Goal: Task Accomplishment & Management: Use online tool/utility

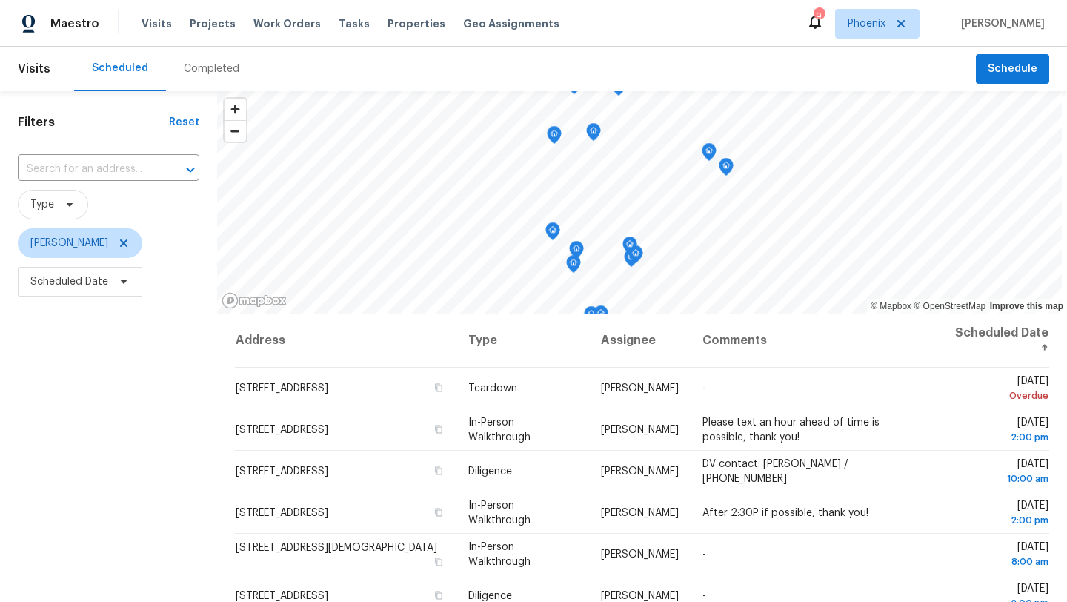
scroll to position [193, 0]
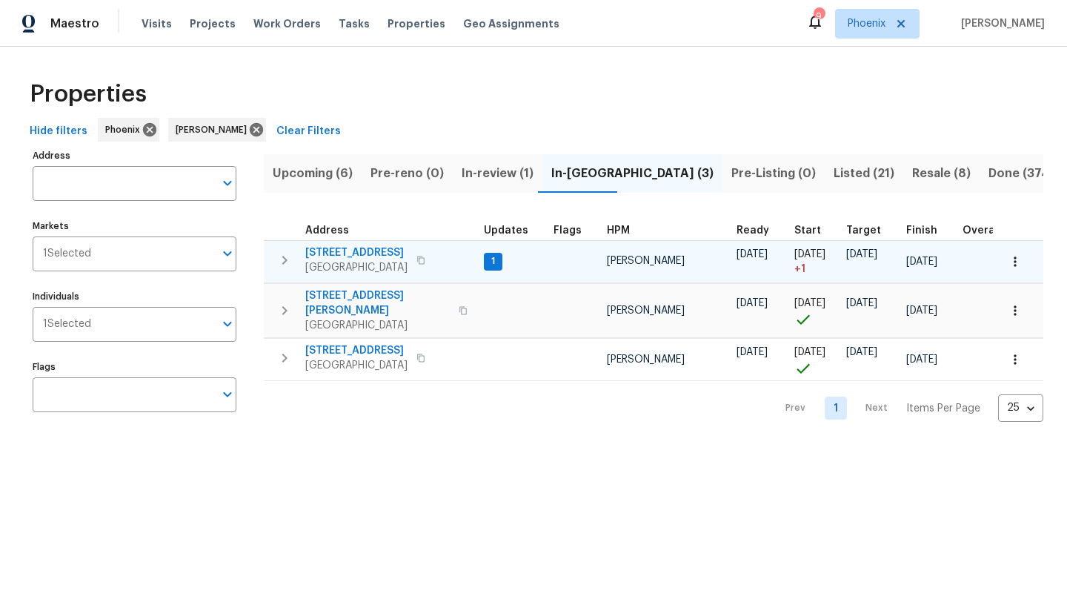
click at [287, 259] on icon "button" at bounding box center [284, 260] width 5 height 9
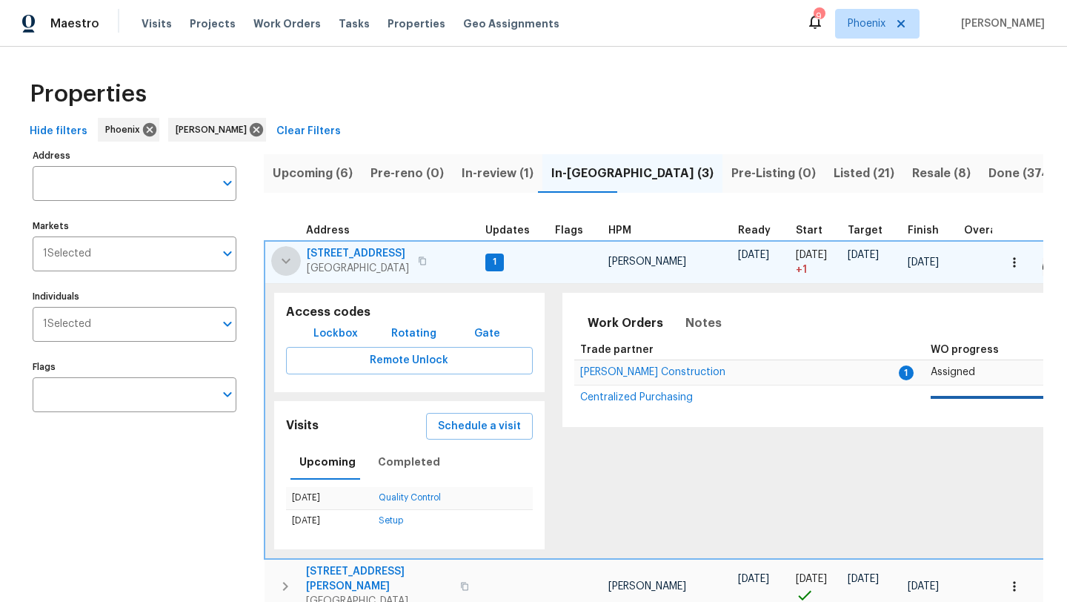
click at [287, 259] on icon "button" at bounding box center [286, 261] width 18 height 18
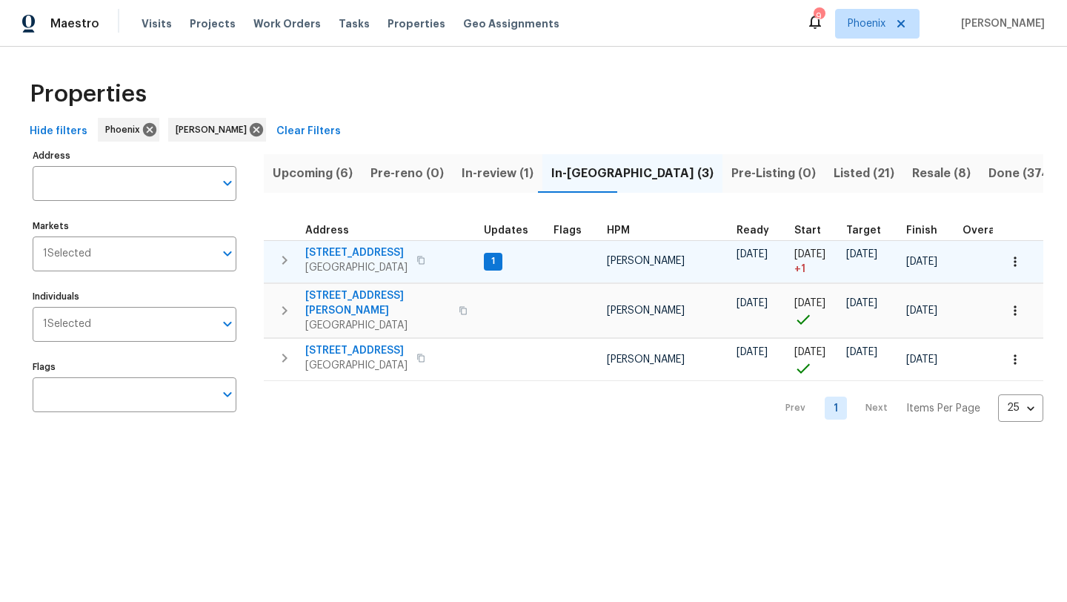
click at [365, 248] on span "[STREET_ADDRESS]" at bounding box center [356, 252] width 102 height 15
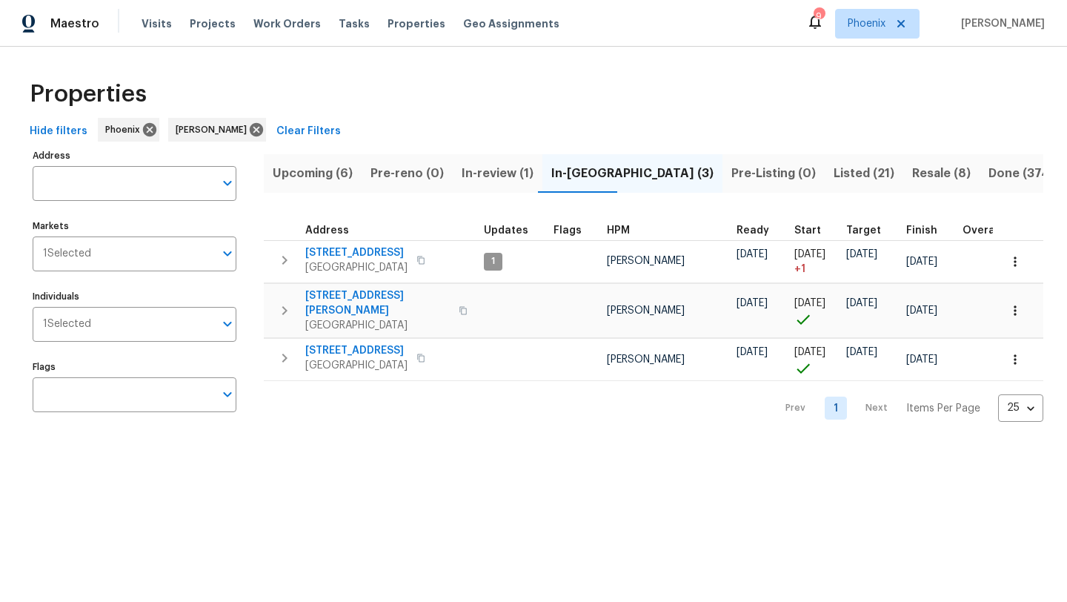
click at [833, 173] on span "Listed (21)" at bounding box center [863, 173] width 61 height 21
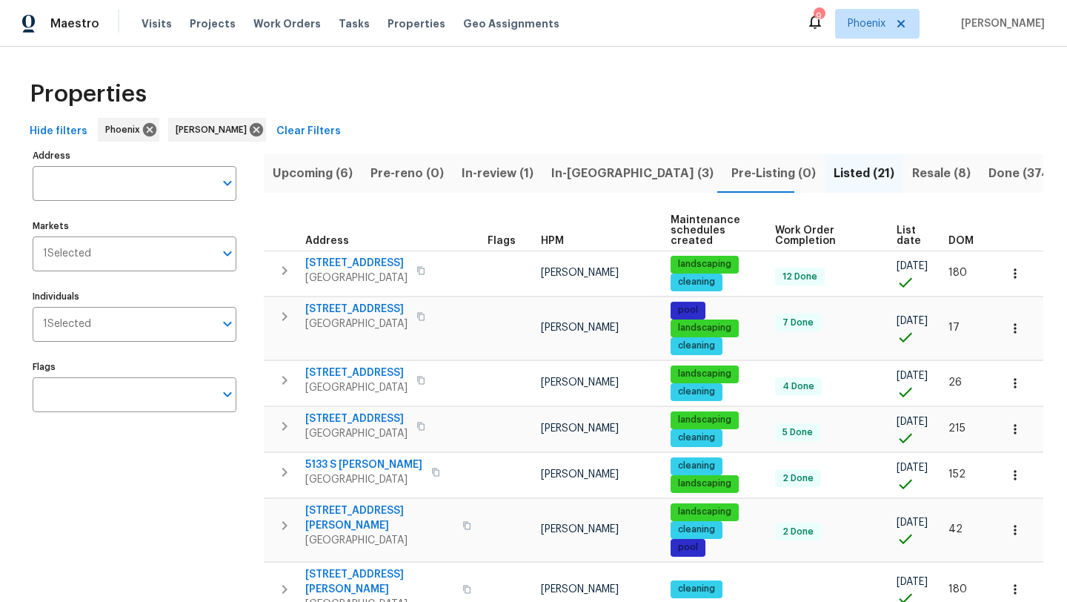
click at [909, 233] on span "List date" at bounding box center [909, 235] width 27 height 21
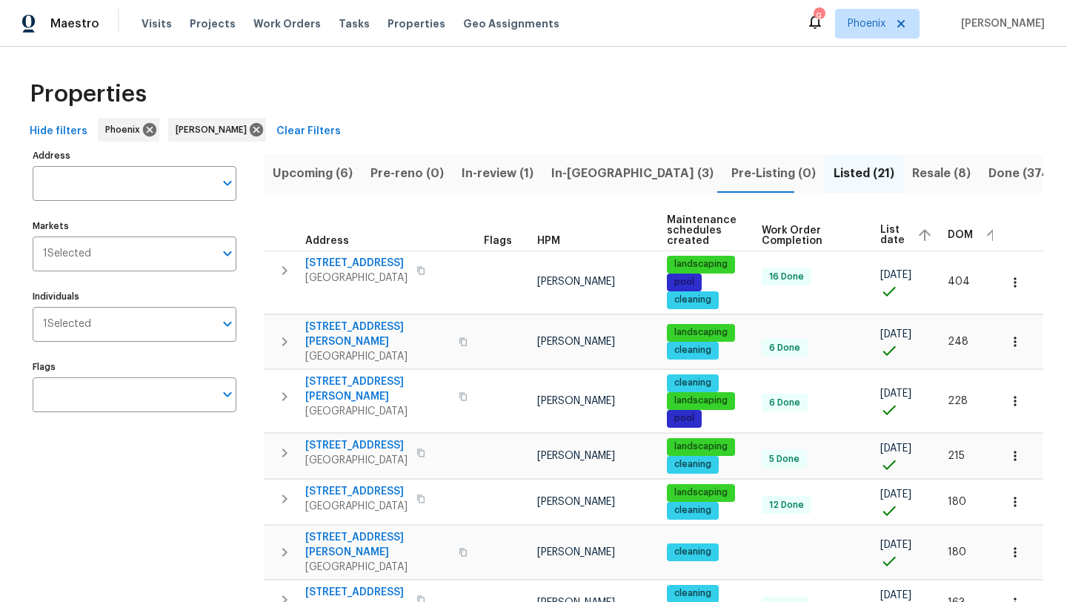
click at [883, 233] on span "List date" at bounding box center [892, 234] width 24 height 21
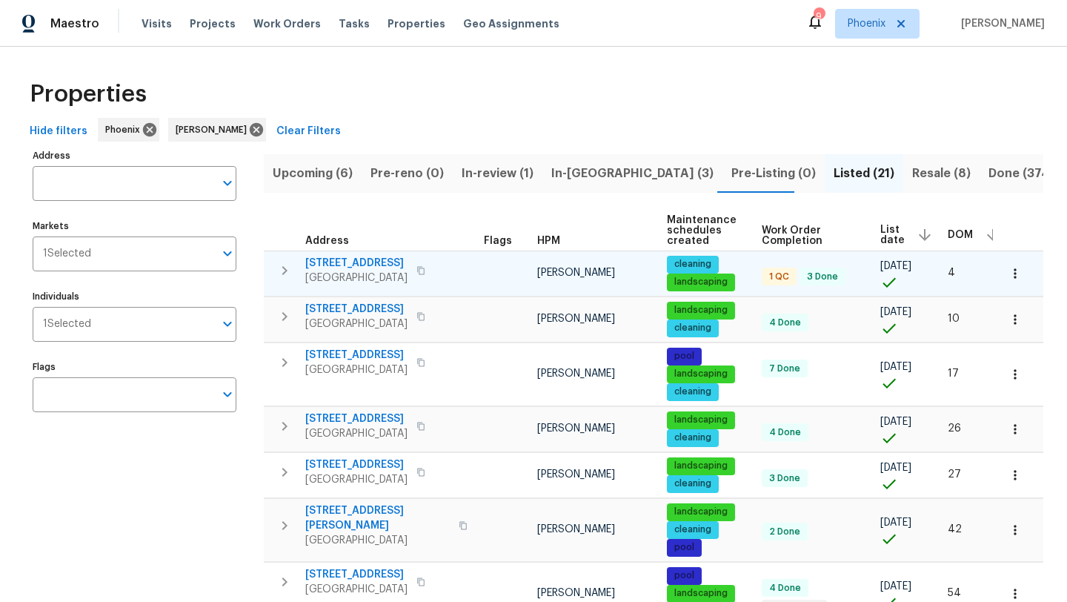
click at [389, 261] on span "8931 E Birchwood Cir" at bounding box center [356, 263] width 102 height 15
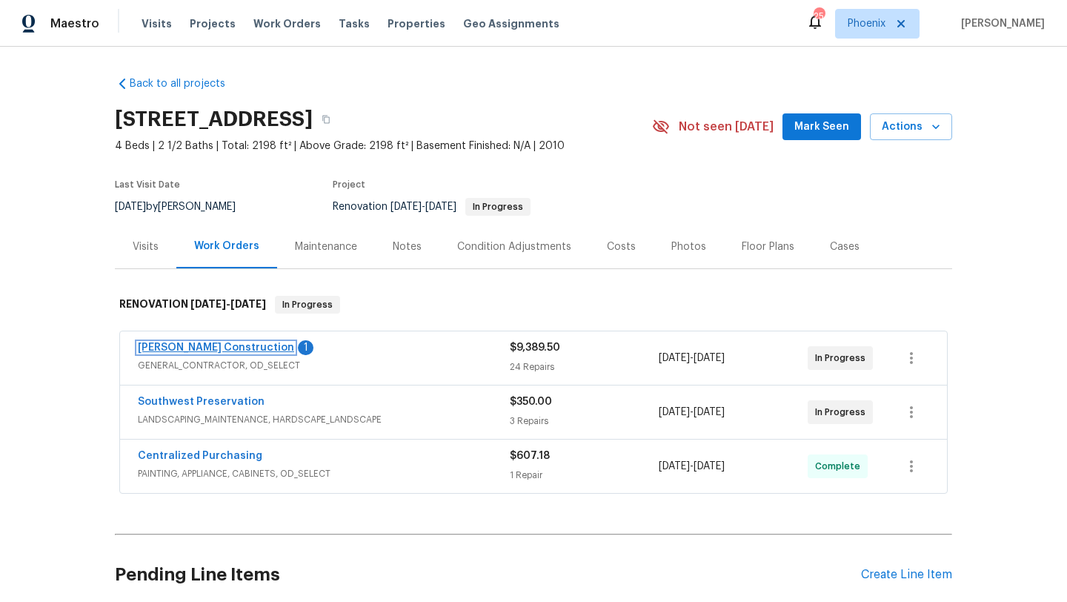
click at [224, 347] on link "[PERSON_NAME] Construction" at bounding box center [216, 347] width 156 height 10
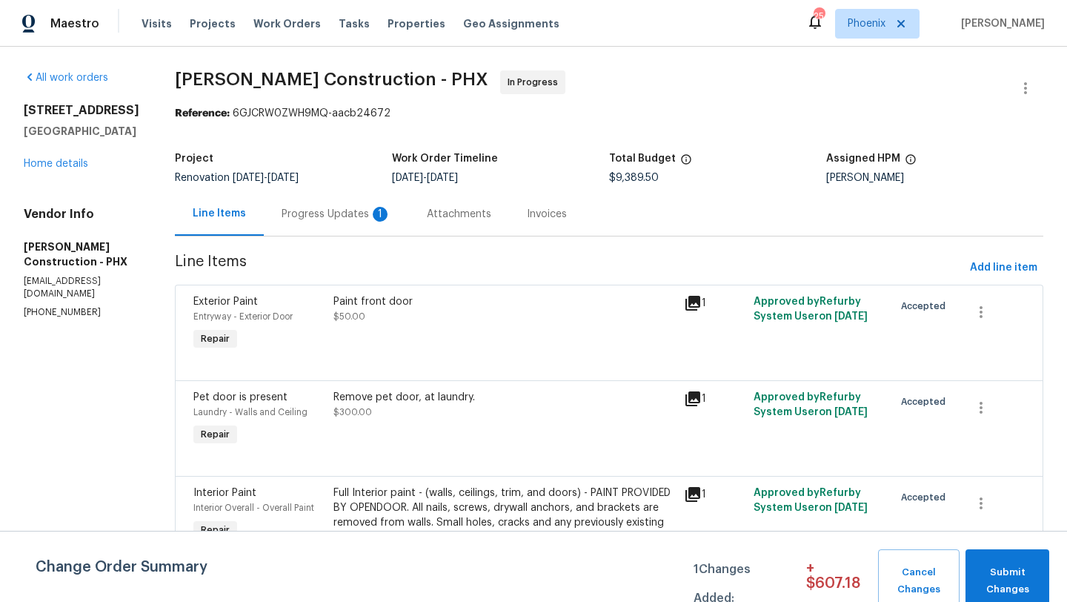
click at [343, 215] on div "Progress Updates 1" at bounding box center [337, 214] width 110 height 15
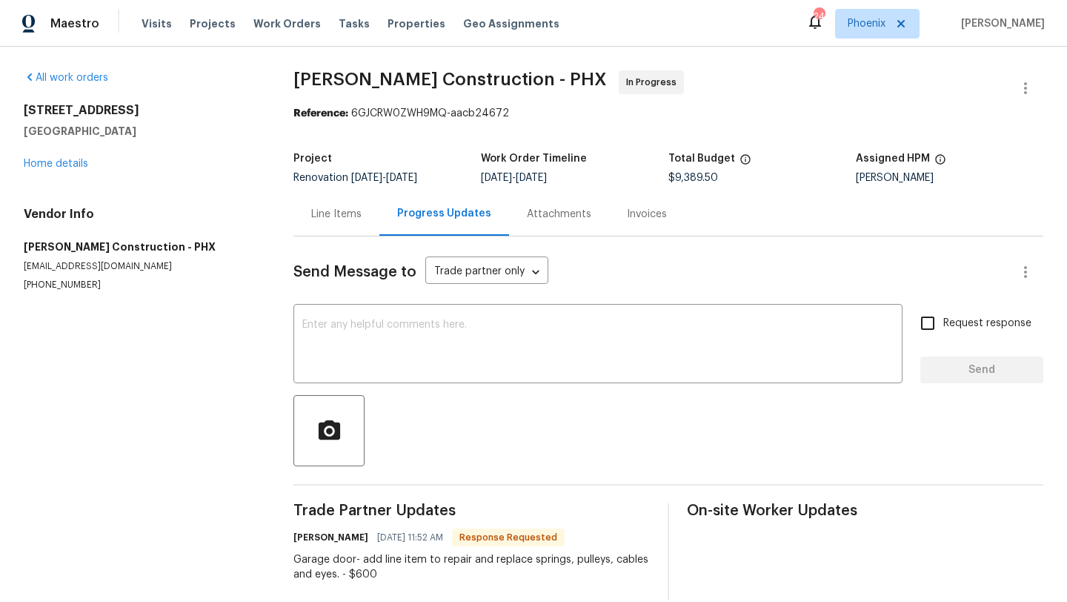
click at [327, 215] on div "Line Items" at bounding box center [336, 214] width 50 height 15
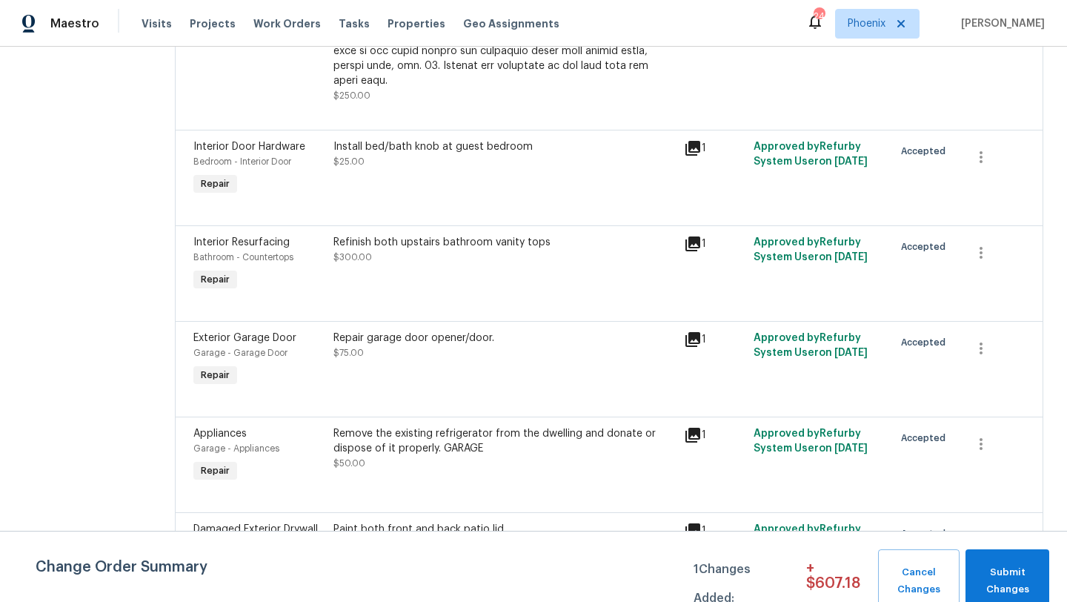
scroll to position [1119, 0]
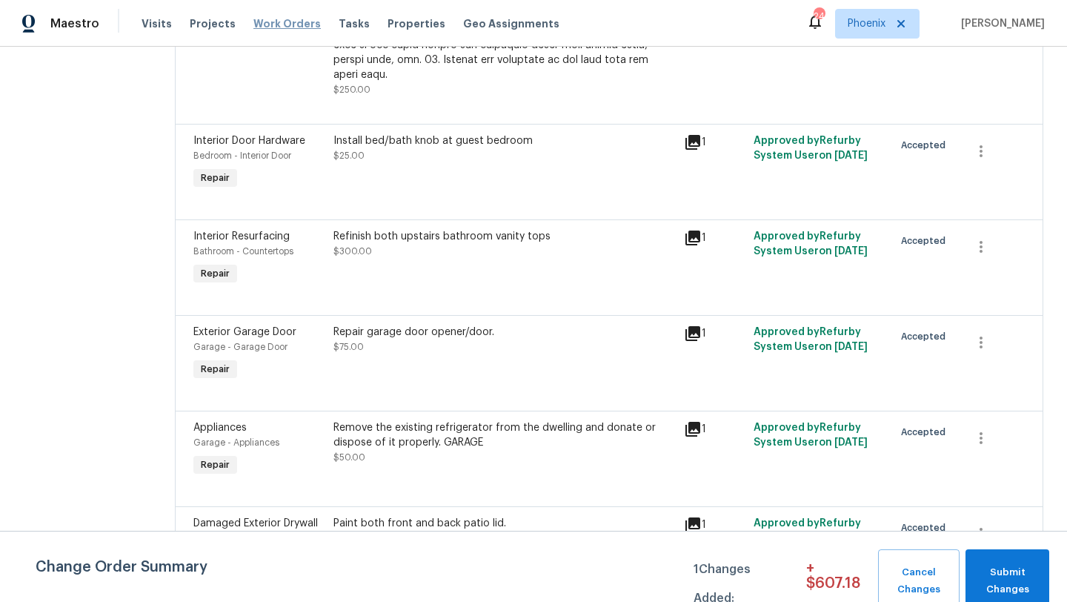
click at [256, 24] on span "Work Orders" at bounding box center [286, 23] width 67 height 15
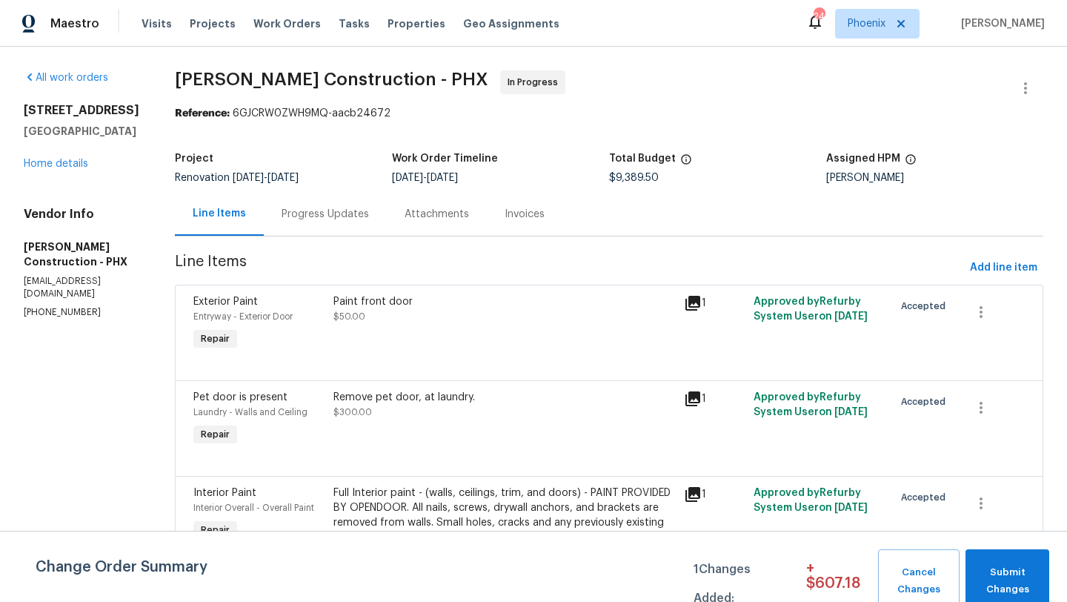
click at [333, 213] on div "Progress Updates" at bounding box center [325, 214] width 87 height 15
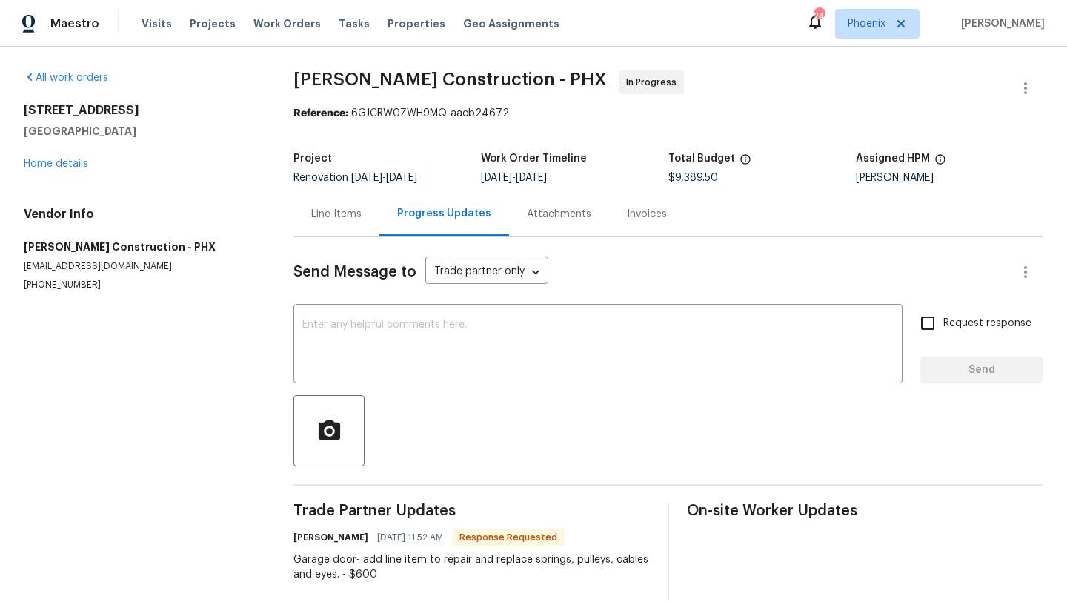
click at [350, 216] on div "Line Items" at bounding box center [336, 214] width 50 height 15
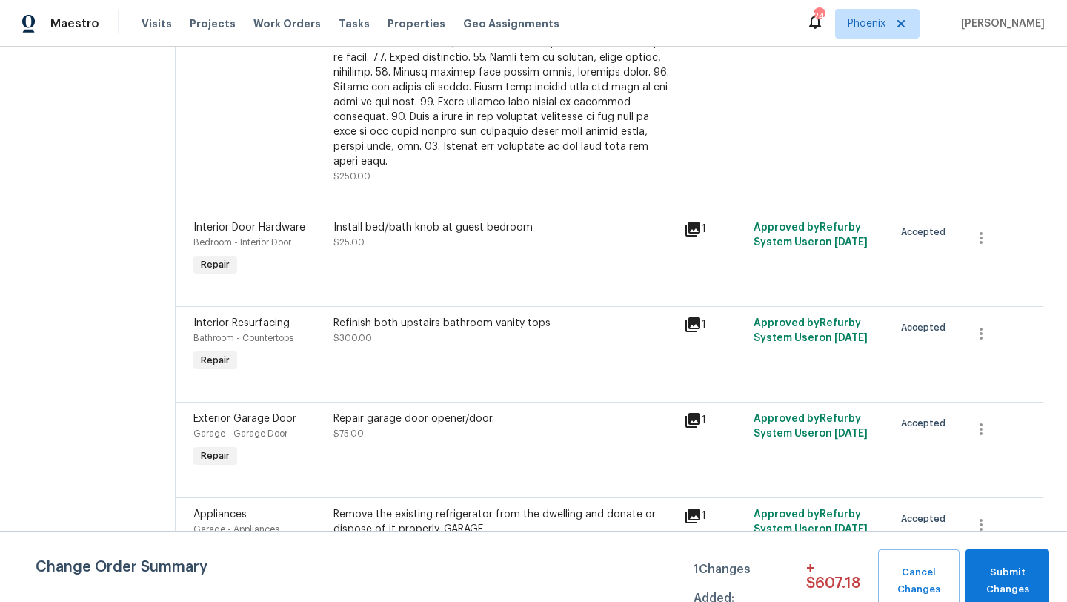
scroll to position [1051, 0]
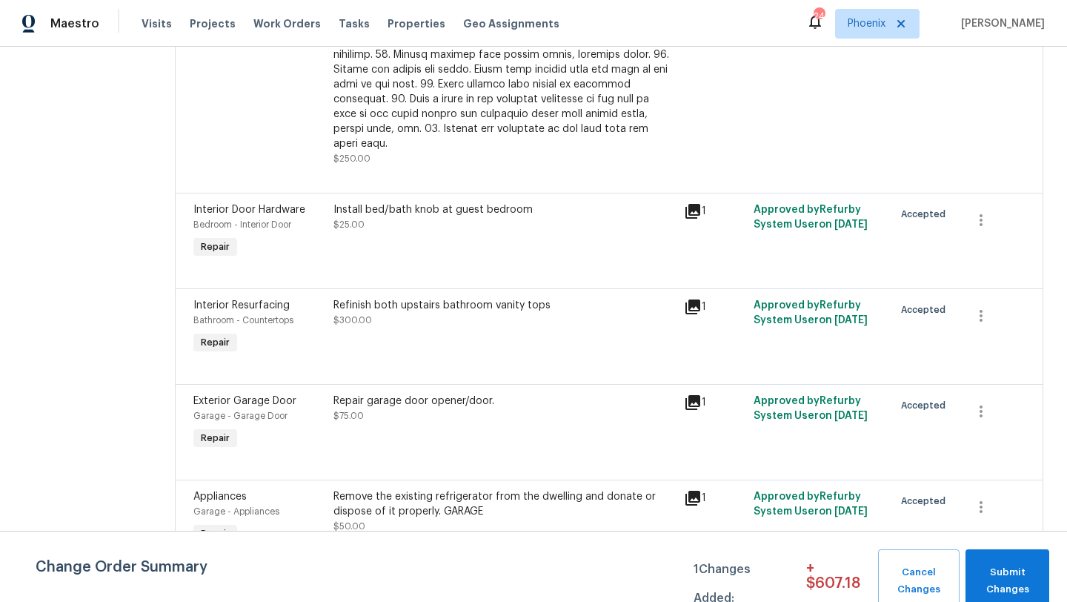
click at [428, 393] on div "Repair garage door opener/door." at bounding box center [504, 400] width 342 height 15
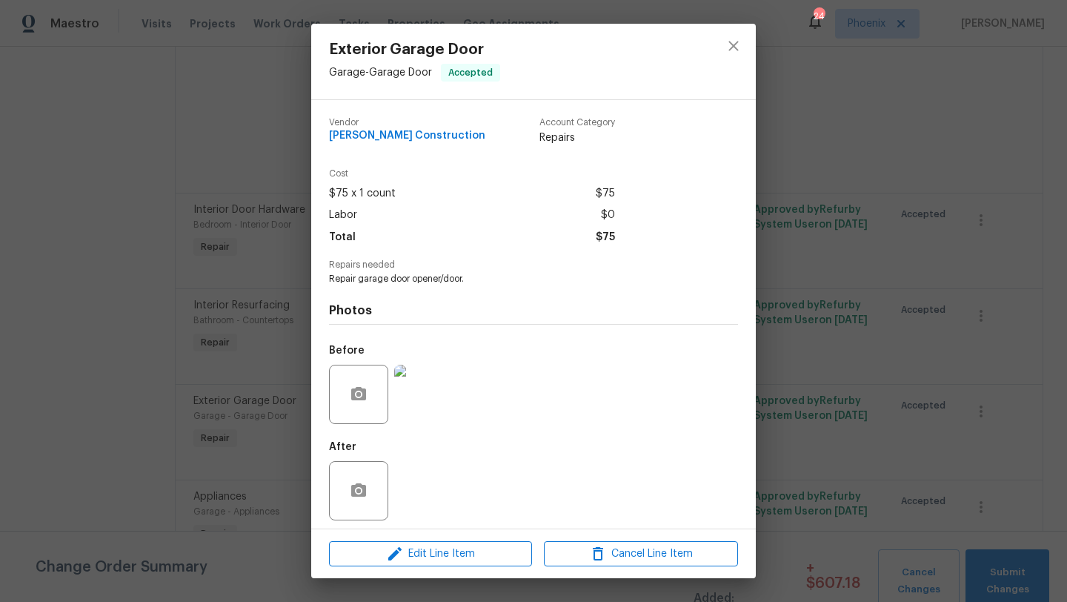
scroll to position [7, 0]
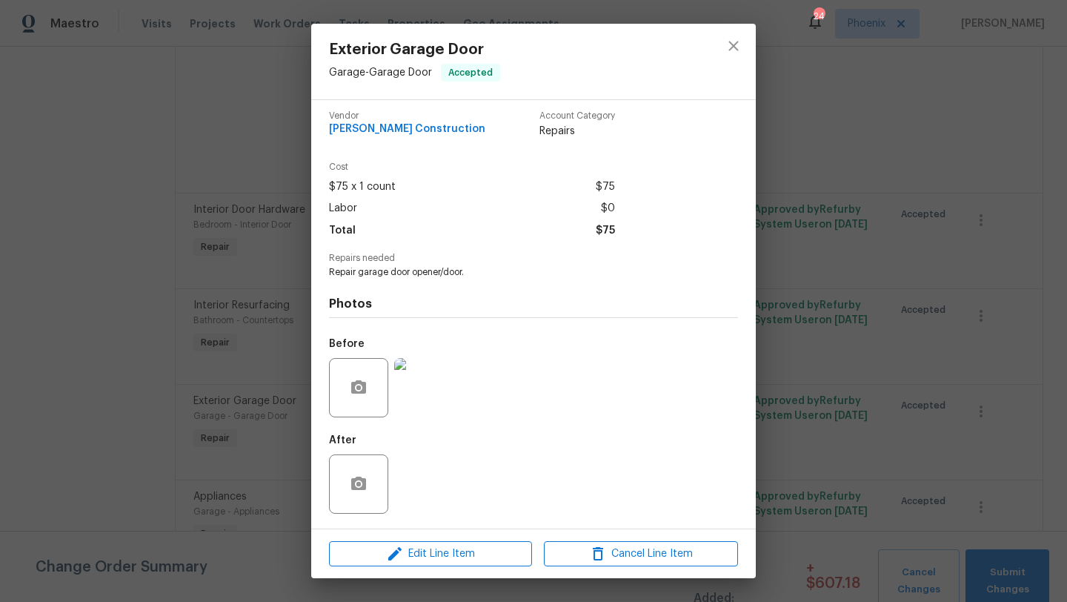
click at [432, 386] on img at bounding box center [423, 387] width 59 height 59
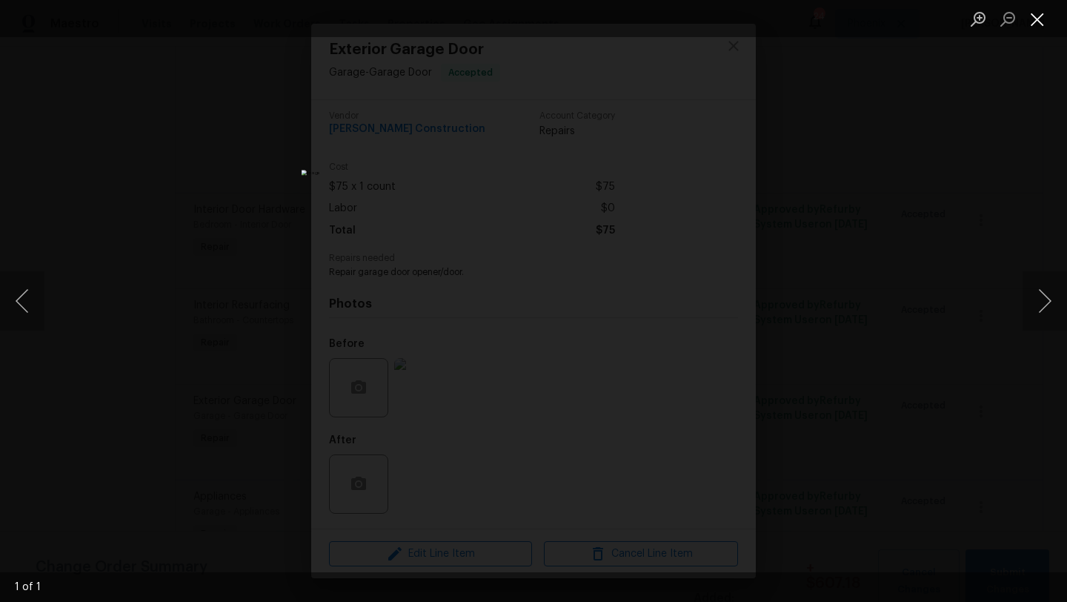
click at [1040, 26] on button "Close lightbox" at bounding box center [1037, 19] width 30 height 26
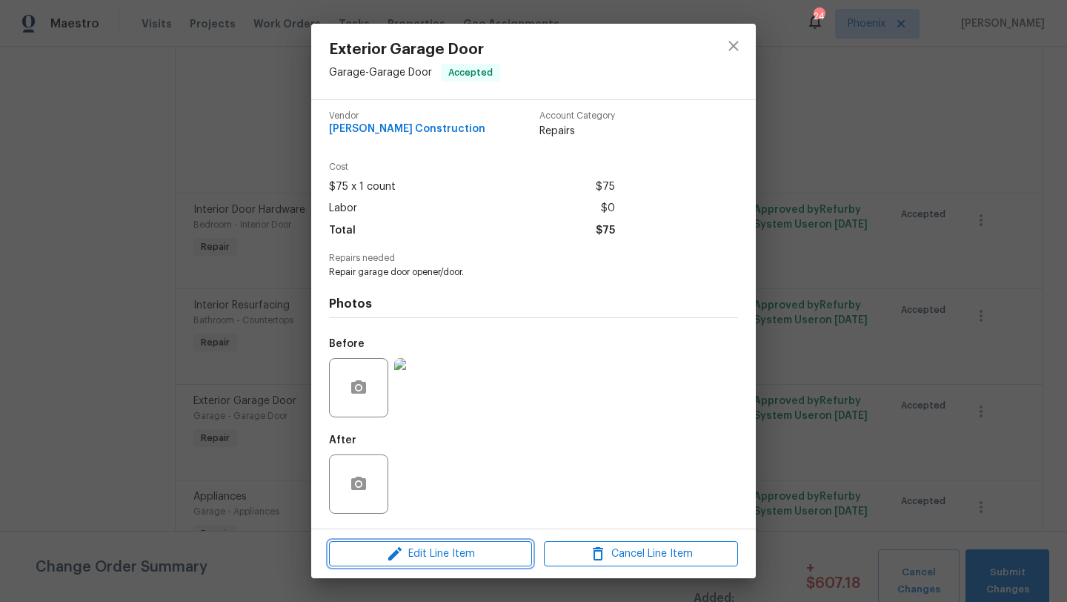
click at [438, 556] on span "Edit Line Item" at bounding box center [430, 554] width 194 height 19
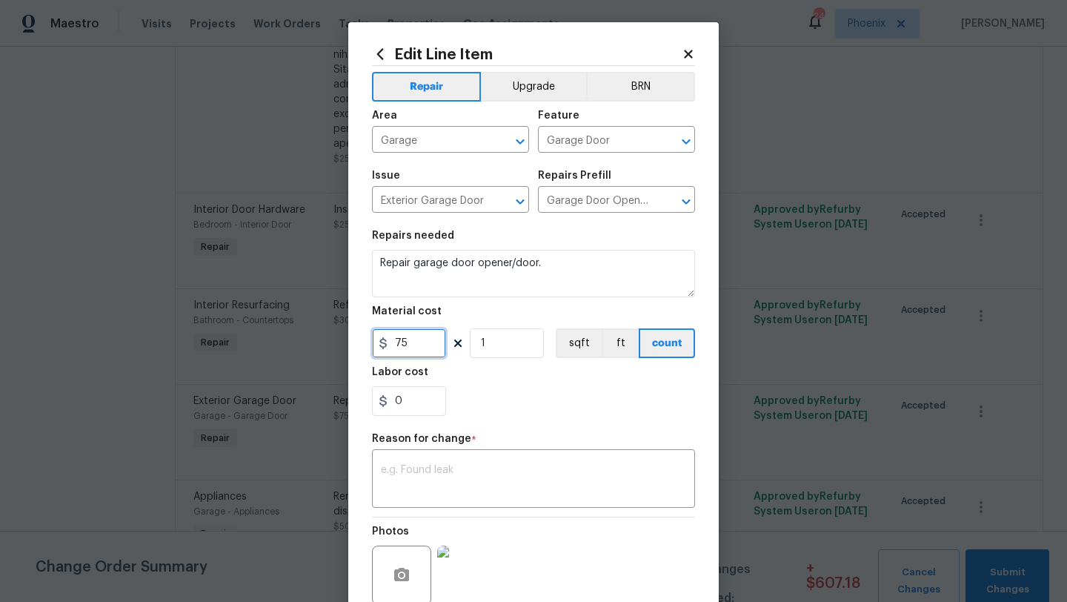
click at [420, 350] on input "75" at bounding box center [409, 343] width 74 height 30
type input "600"
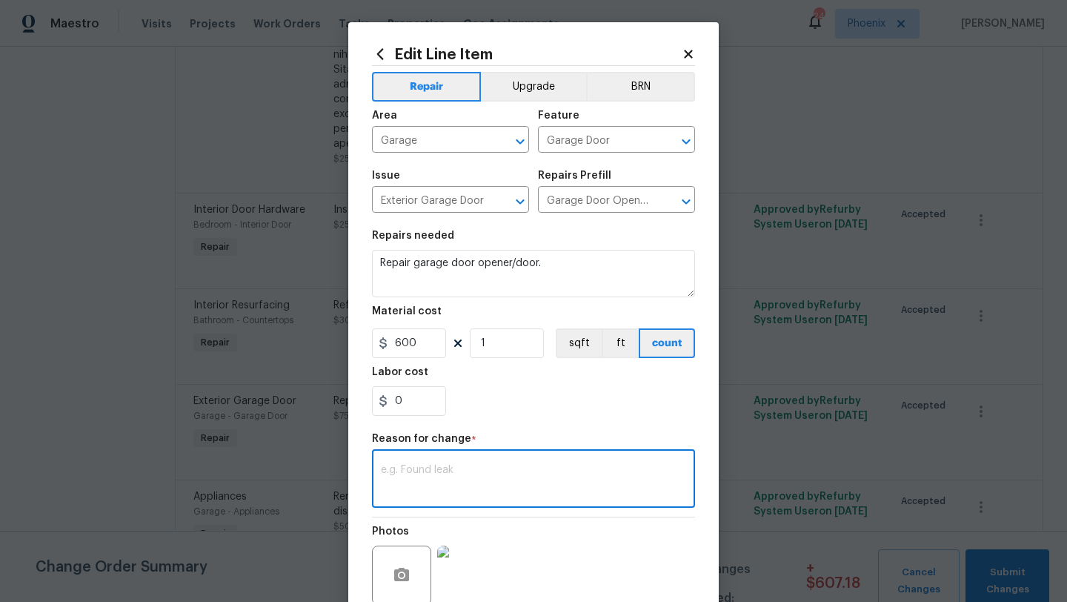
click at [442, 485] on textarea at bounding box center [533, 480] width 305 height 31
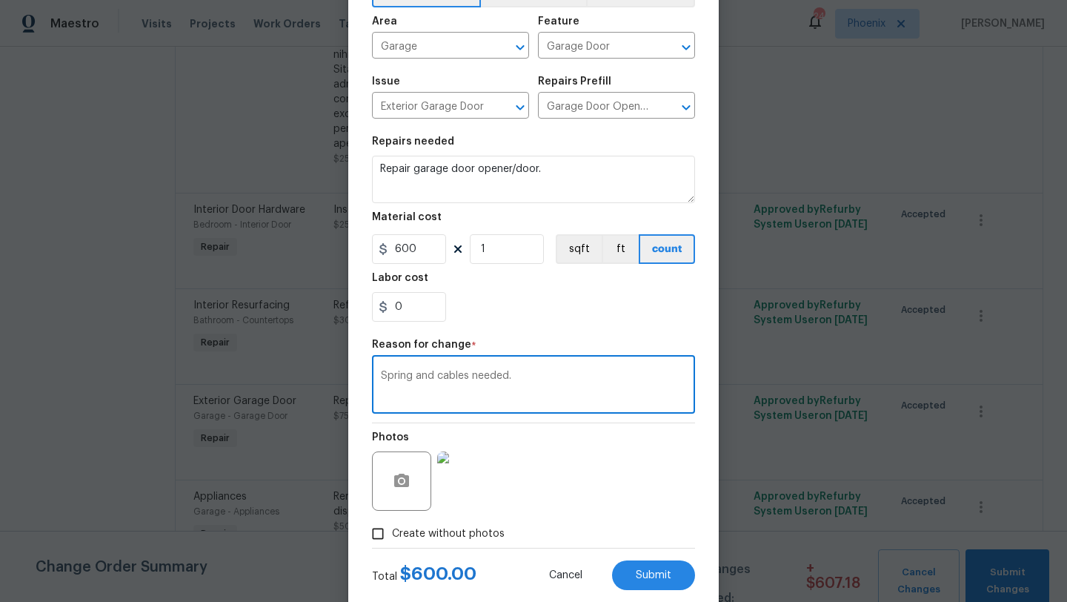
scroll to position [129, 0]
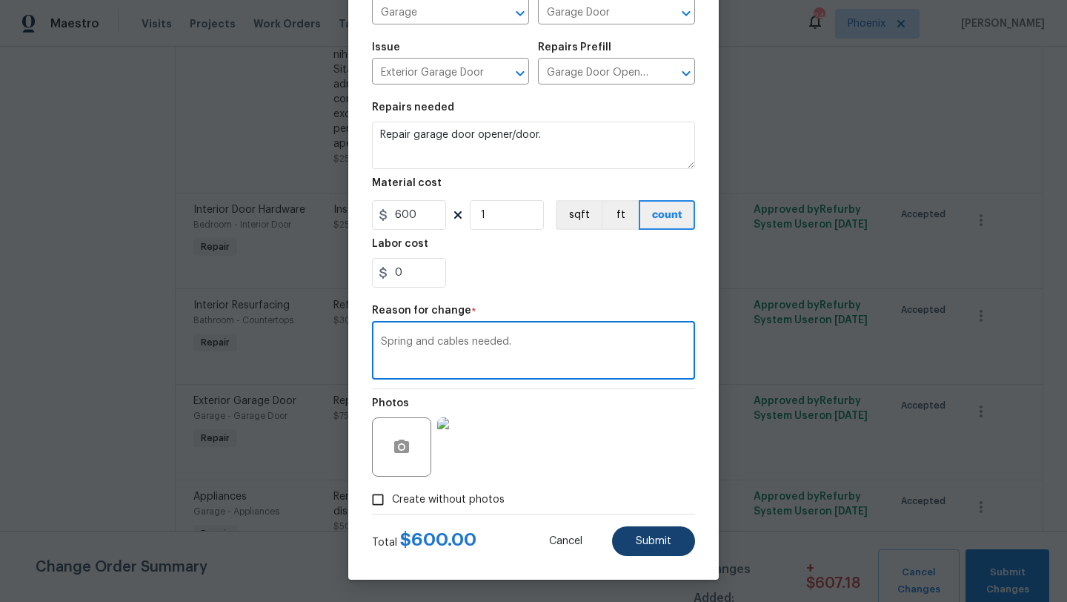
type textarea "Spring and cables needed."
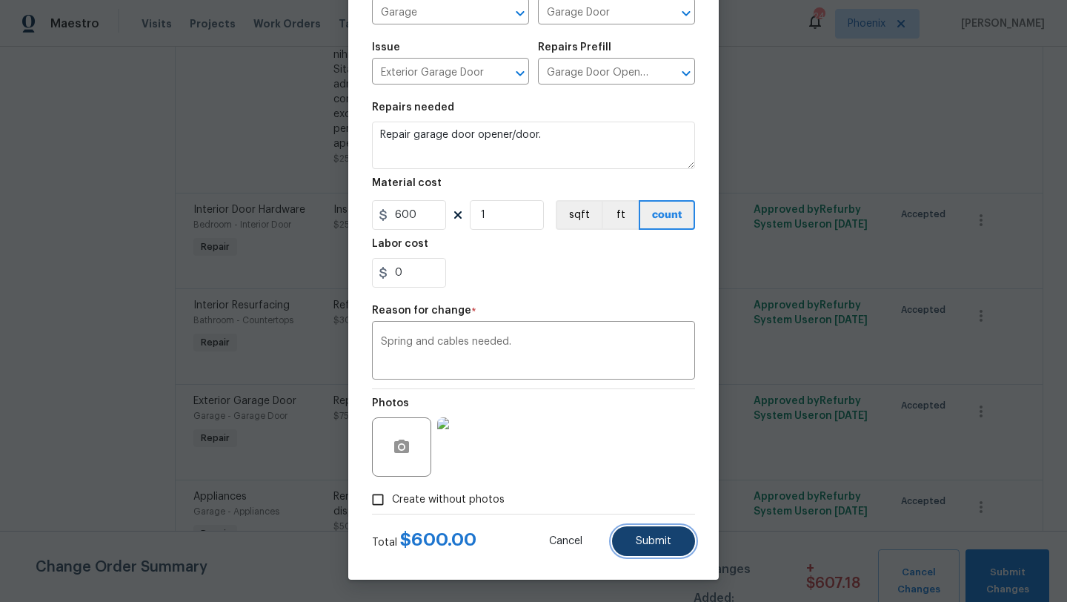
click at [650, 548] on button "Submit" at bounding box center [653, 541] width 83 height 30
type input "75"
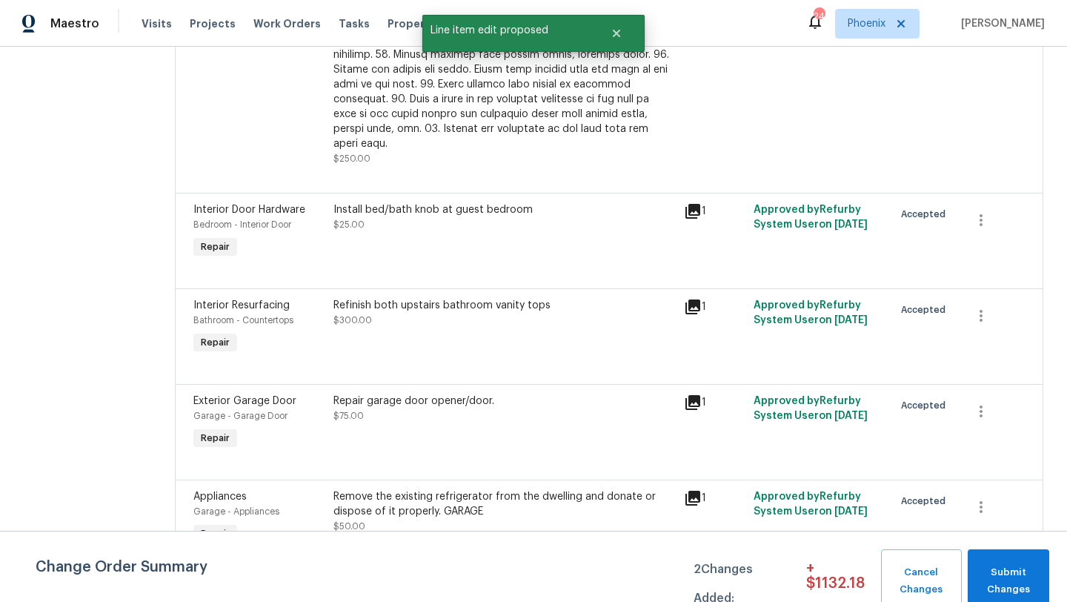
scroll to position [0, 0]
click at [1012, 573] on span "Submit Changes" at bounding box center [1008, 581] width 67 height 34
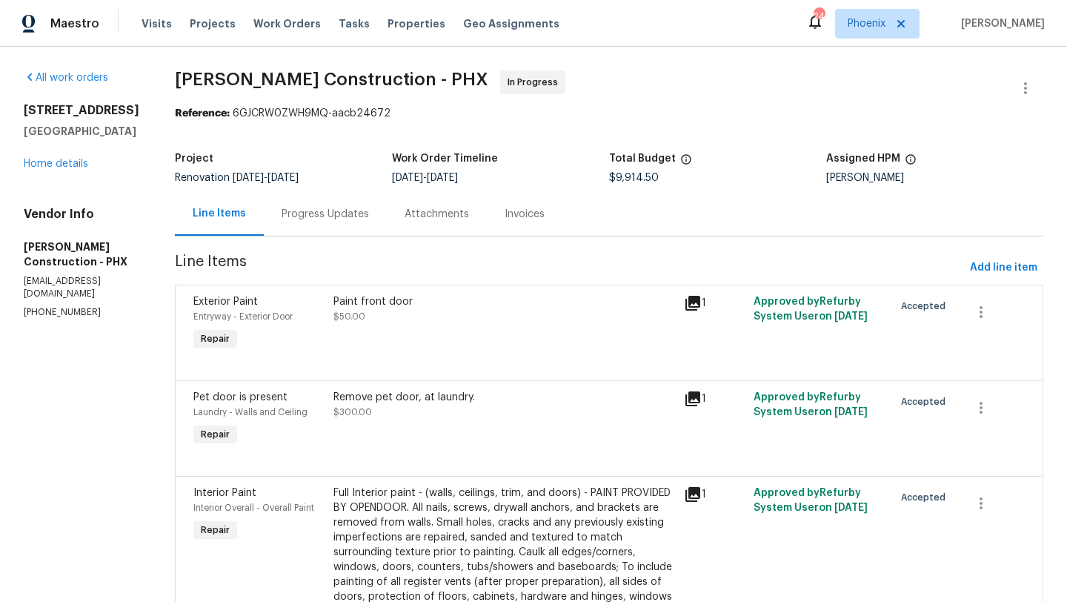
click at [77, 171] on div "21911 S 215th St Queen Creek, AZ 85142 Home details" at bounding box center [82, 137] width 116 height 68
click at [76, 169] on link "Home details" at bounding box center [56, 164] width 64 height 10
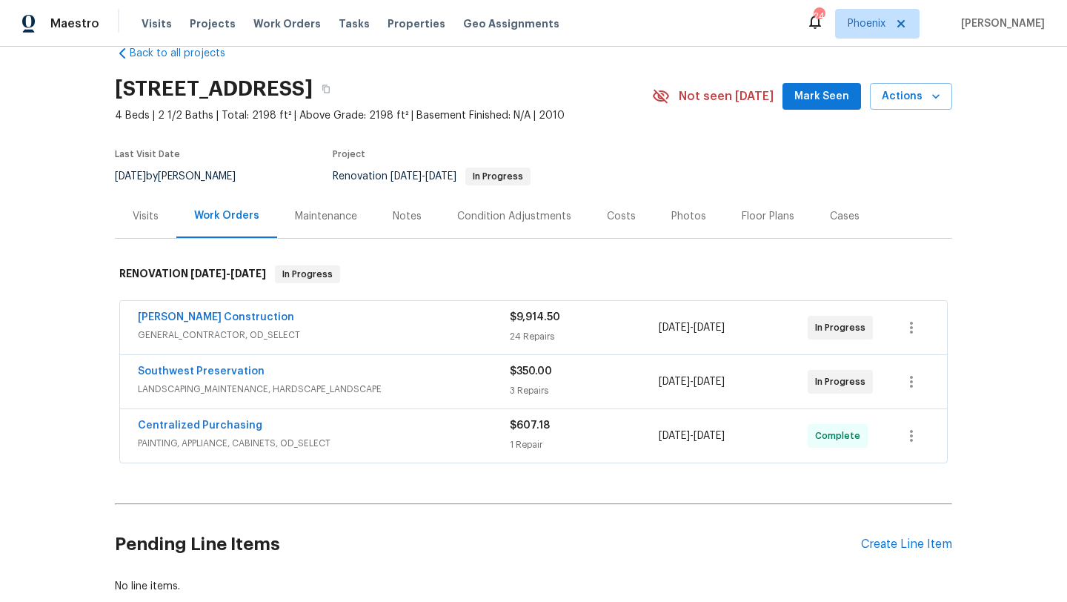
scroll to position [33, 0]
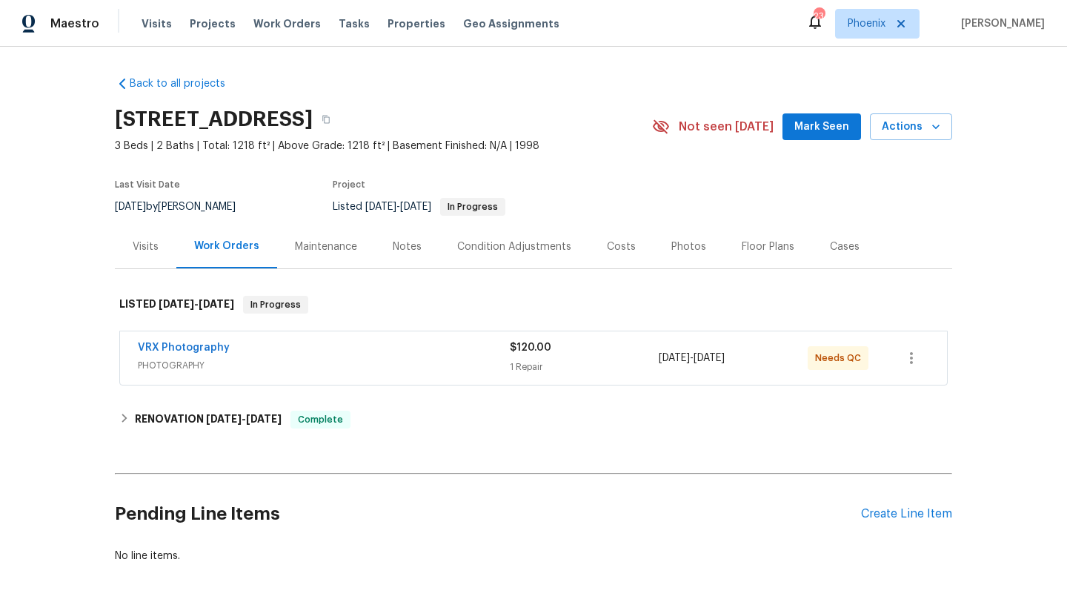
click at [690, 242] on div "Photos" at bounding box center [688, 246] width 35 height 15
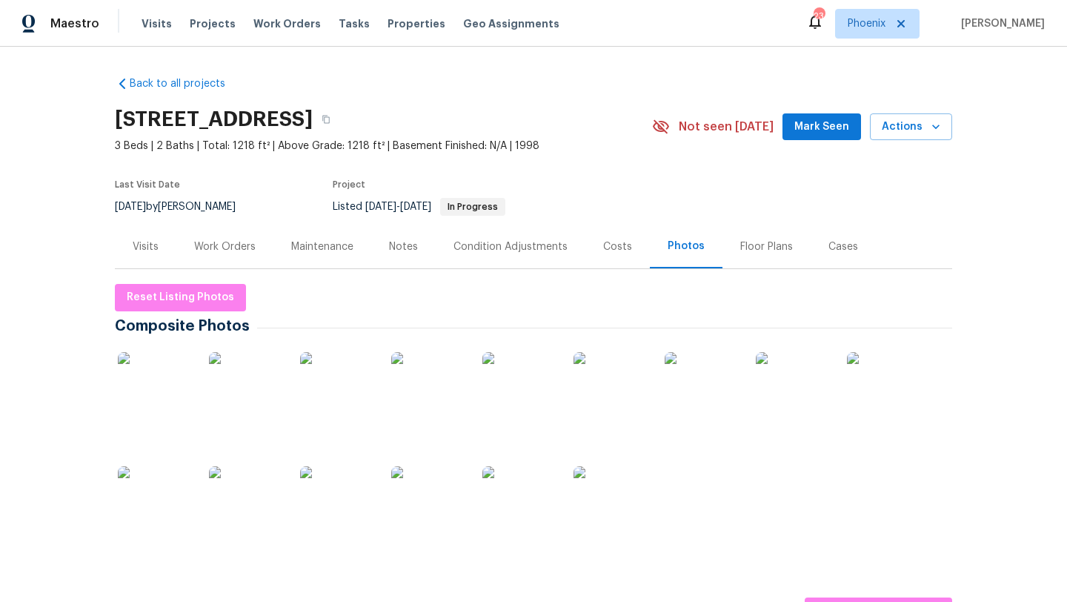
click at [206, 246] on div "Work Orders" at bounding box center [224, 246] width 61 height 15
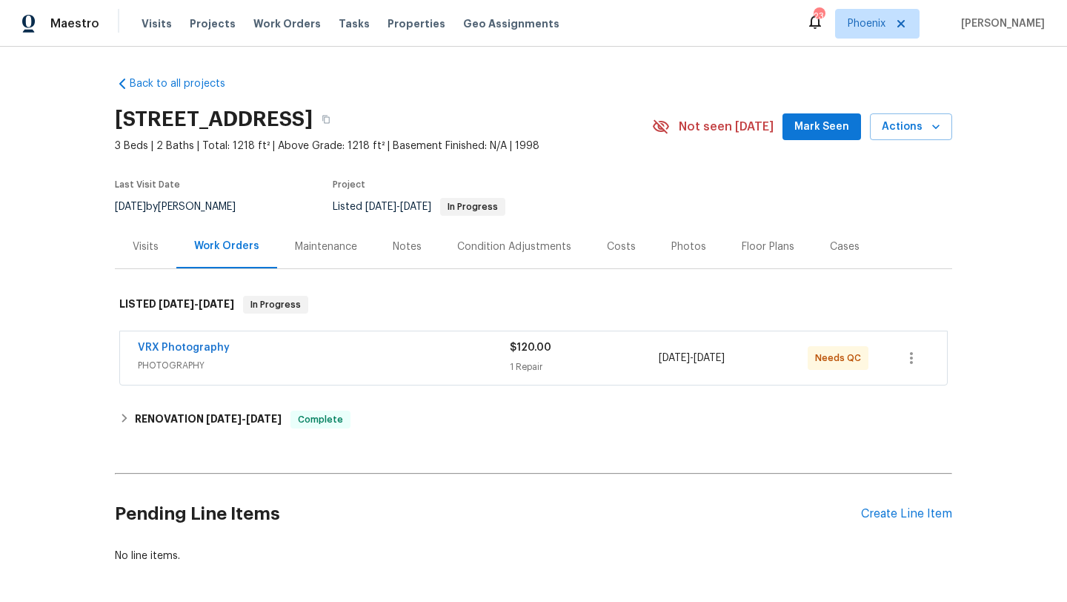
click at [685, 242] on div "Photos" at bounding box center [688, 246] width 35 height 15
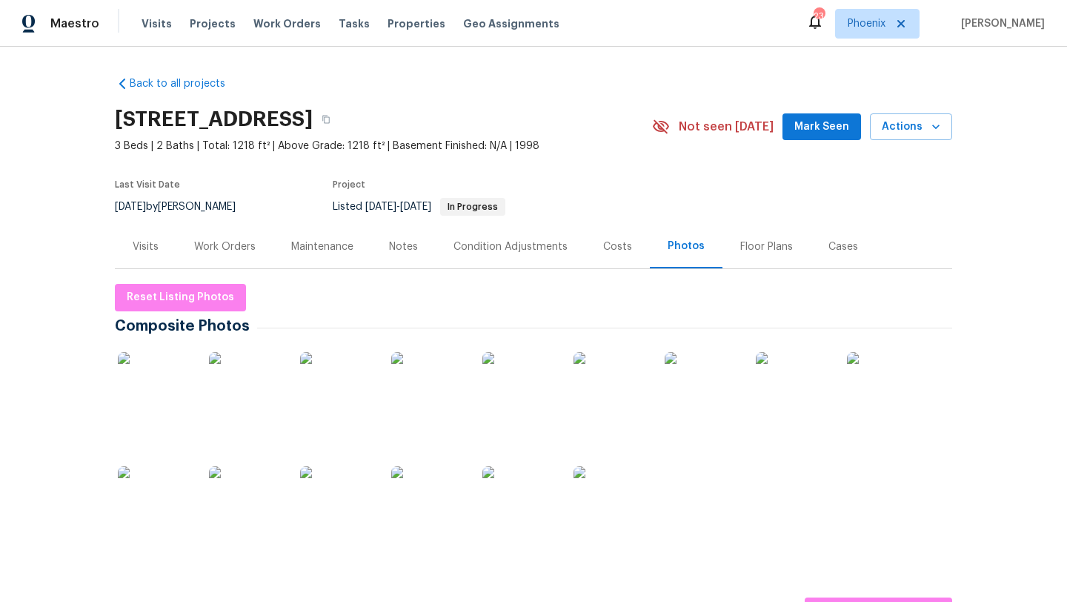
click at [150, 395] on img at bounding box center [155, 389] width 74 height 74
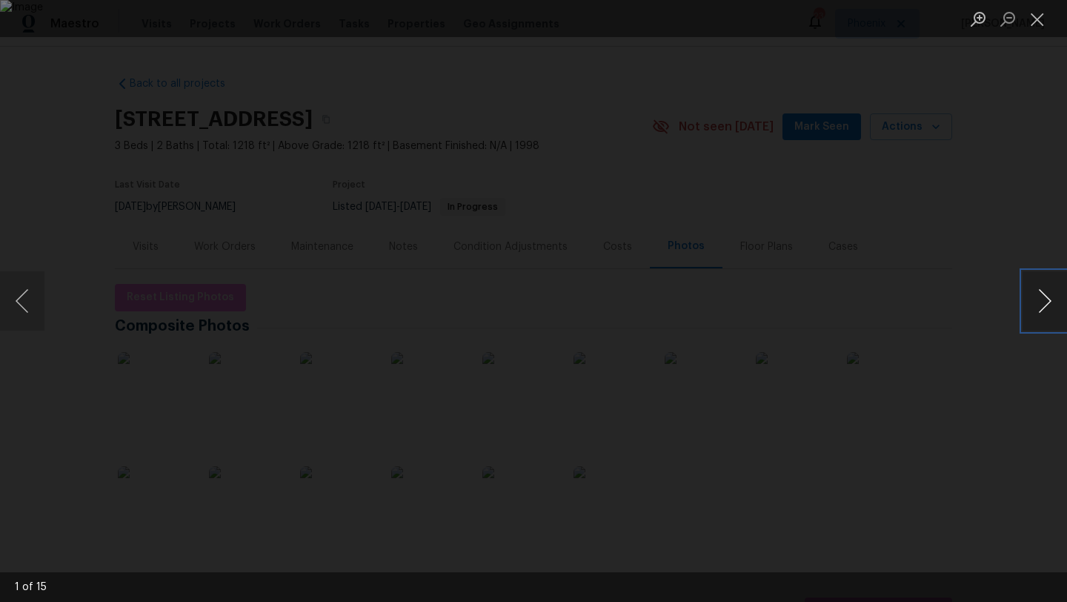
click at [1045, 304] on button "Next image" at bounding box center [1044, 300] width 44 height 59
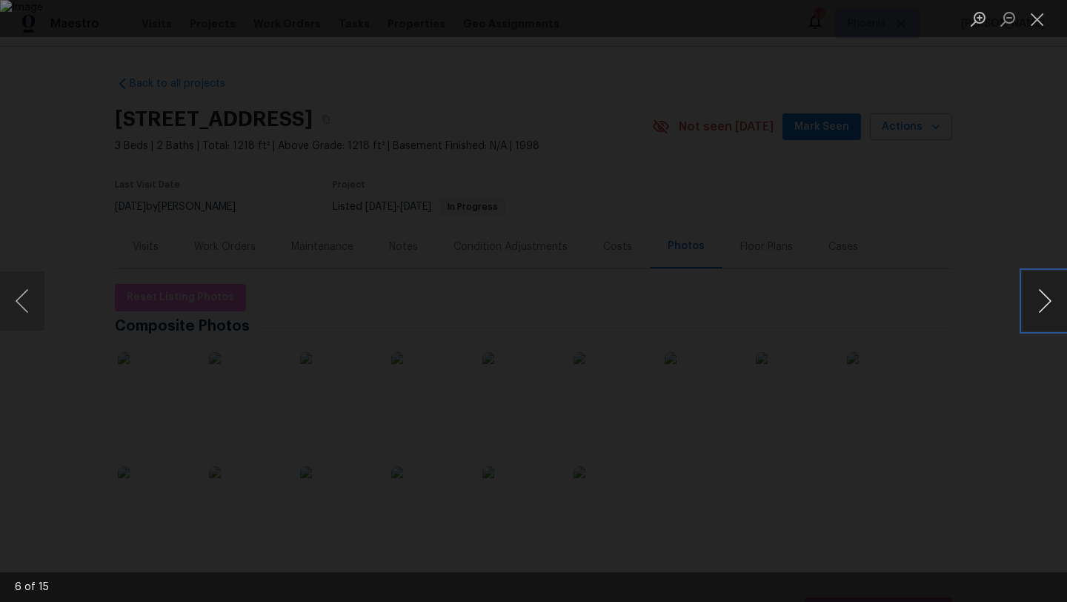
click at [1045, 304] on button "Next image" at bounding box center [1044, 300] width 44 height 59
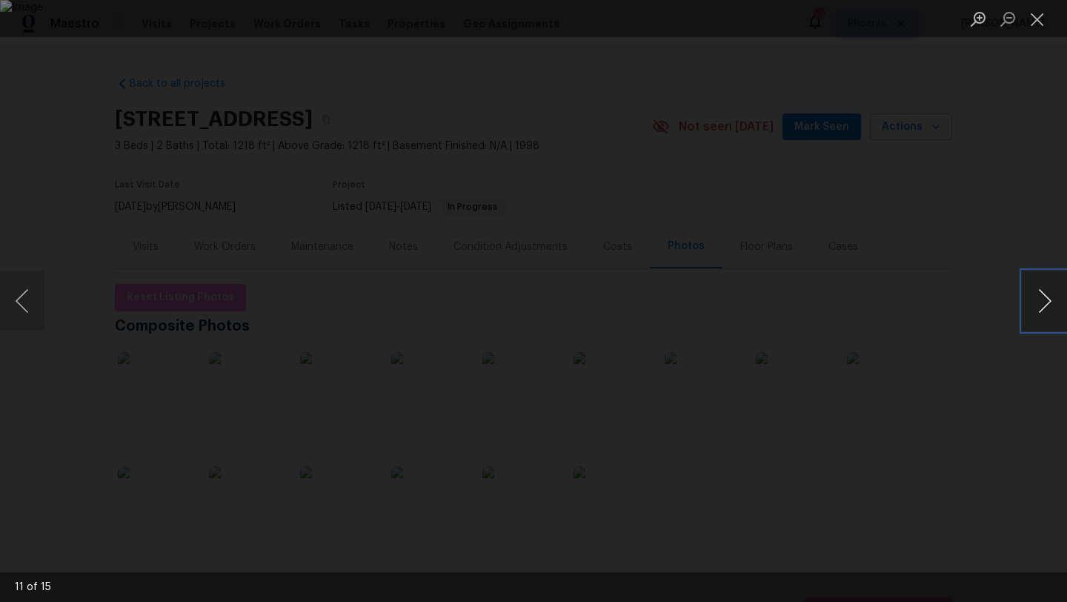
click at [1045, 304] on button "Next image" at bounding box center [1044, 300] width 44 height 59
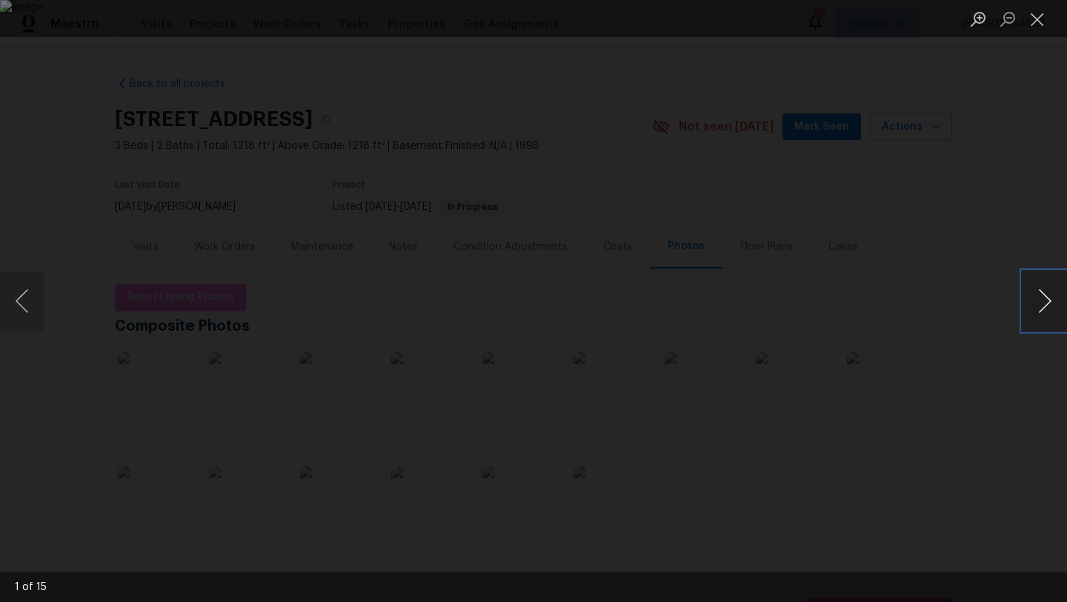
click at [1045, 304] on button "Next image" at bounding box center [1044, 300] width 44 height 59
click at [1046, 26] on button "Close lightbox" at bounding box center [1037, 19] width 30 height 26
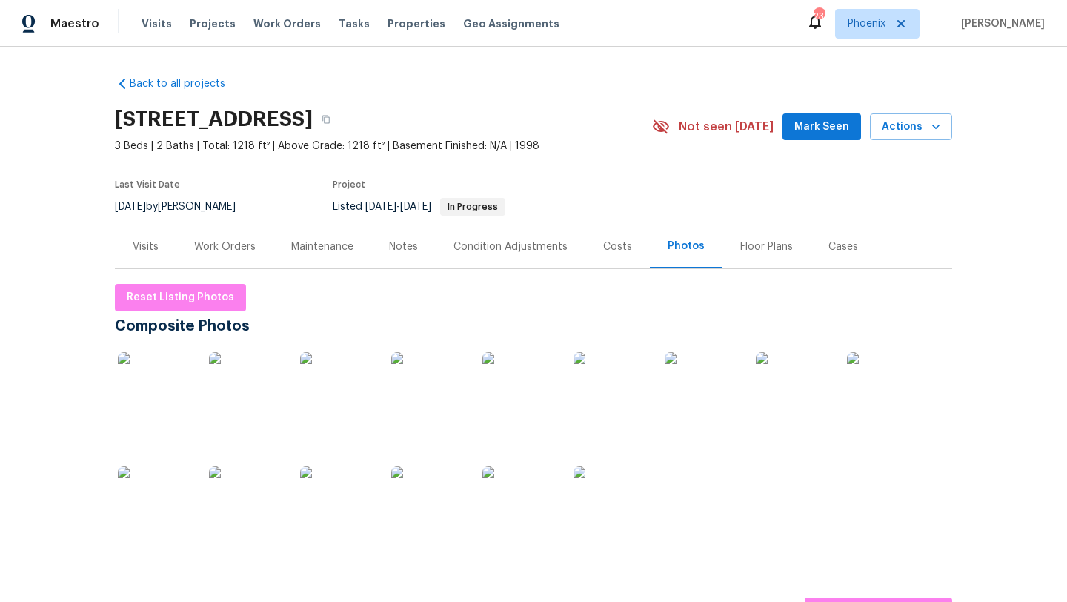
click at [409, 242] on div "Notes" at bounding box center [403, 246] width 29 height 15
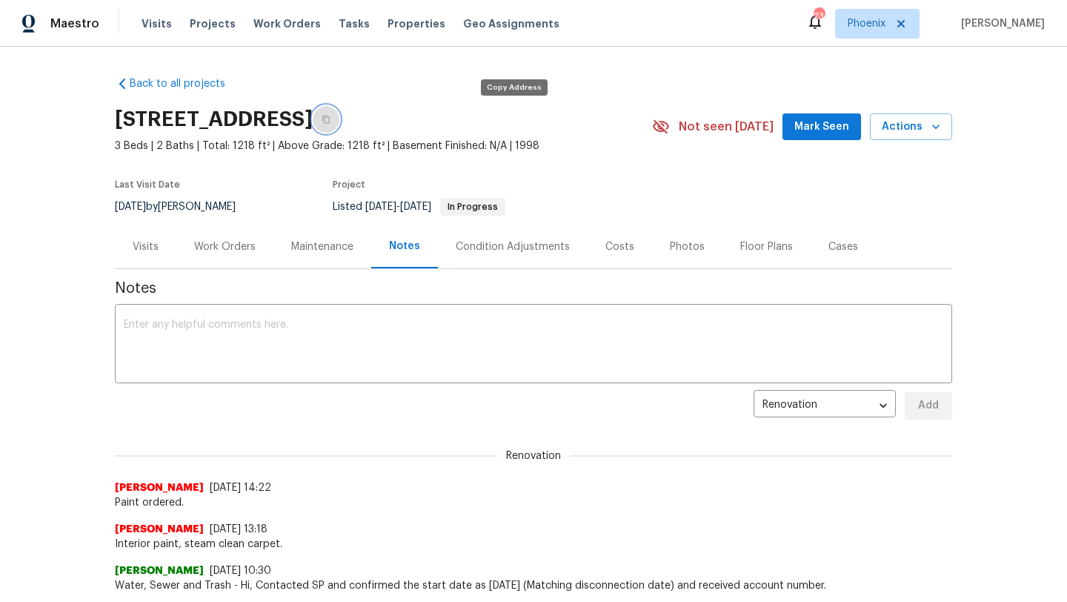
click at [330, 123] on icon "button" at bounding box center [326, 119] width 9 height 9
click at [339, 121] on button "button" at bounding box center [326, 119] width 27 height 27
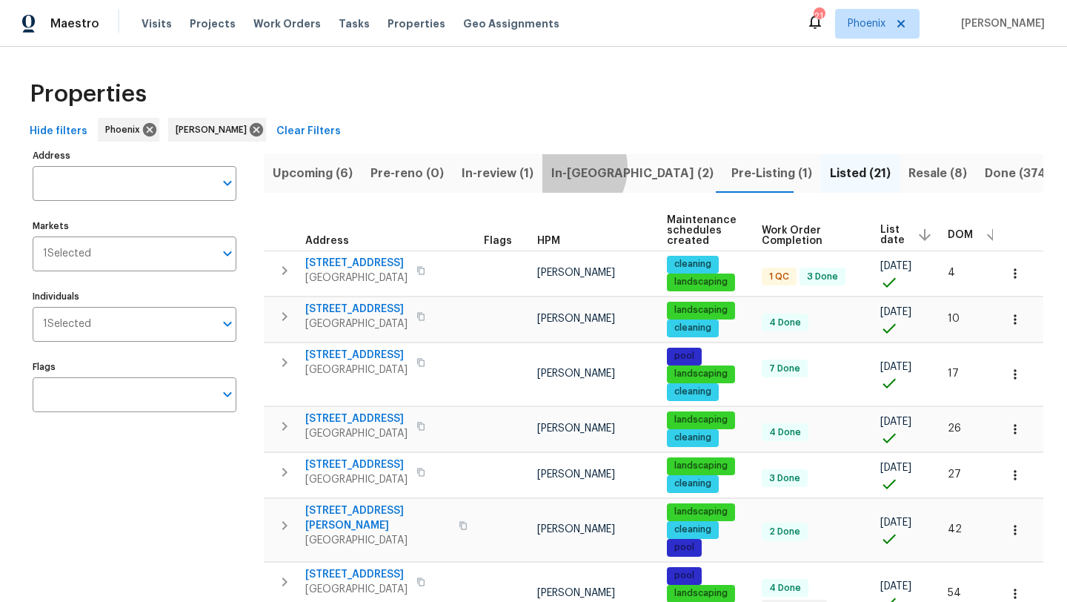
click at [565, 167] on span "In-[GEOGRAPHIC_DATA] (2)" at bounding box center [632, 173] width 162 height 21
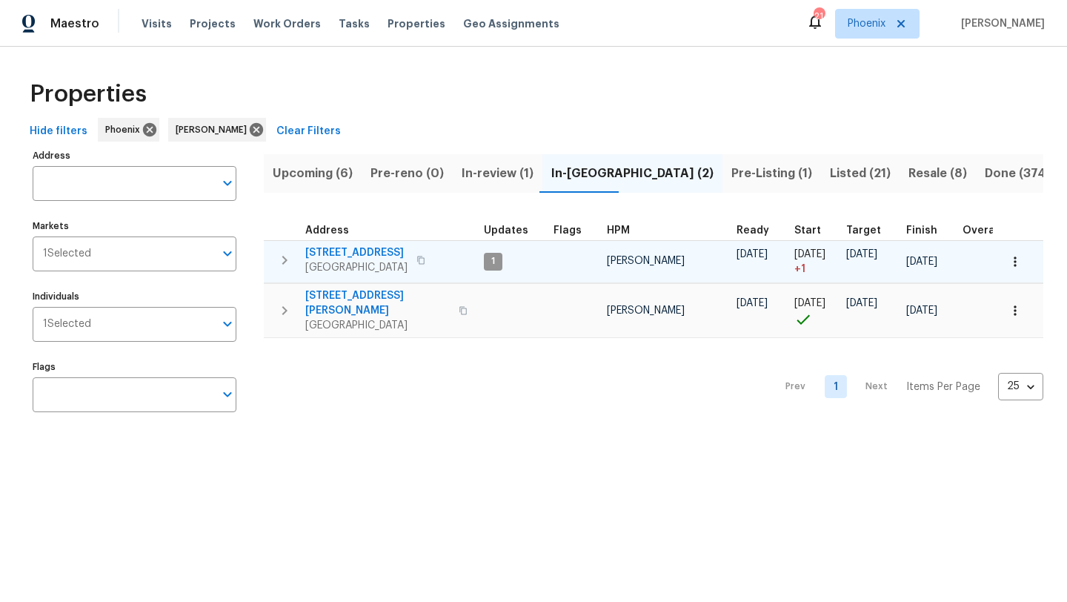
click at [365, 253] on span "[STREET_ADDRESS]" at bounding box center [356, 252] width 102 height 15
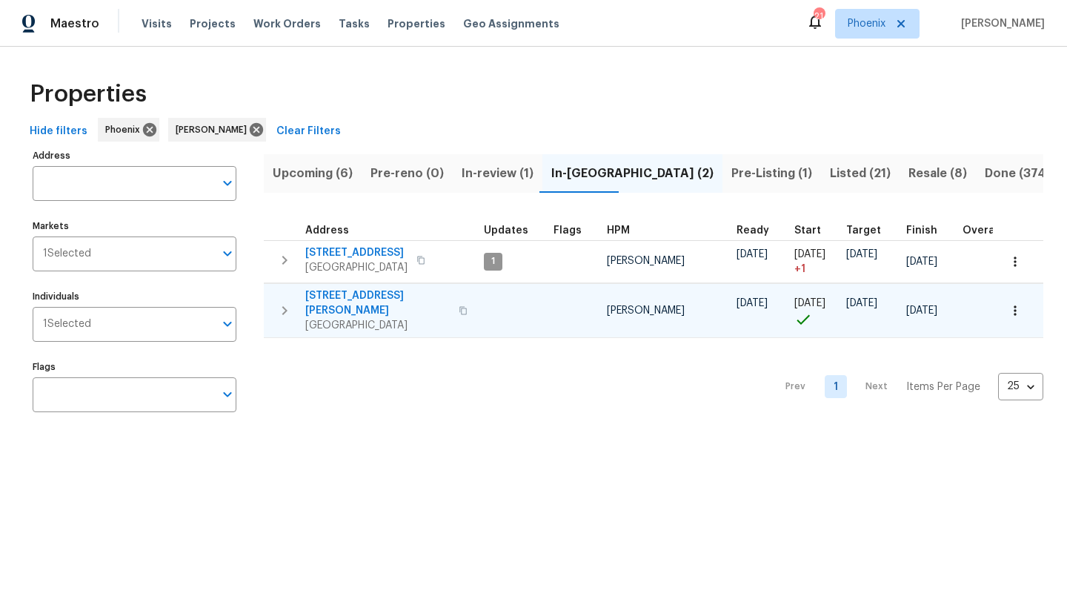
click at [373, 296] on span "7616 E Mawson Rd" at bounding box center [377, 303] width 144 height 30
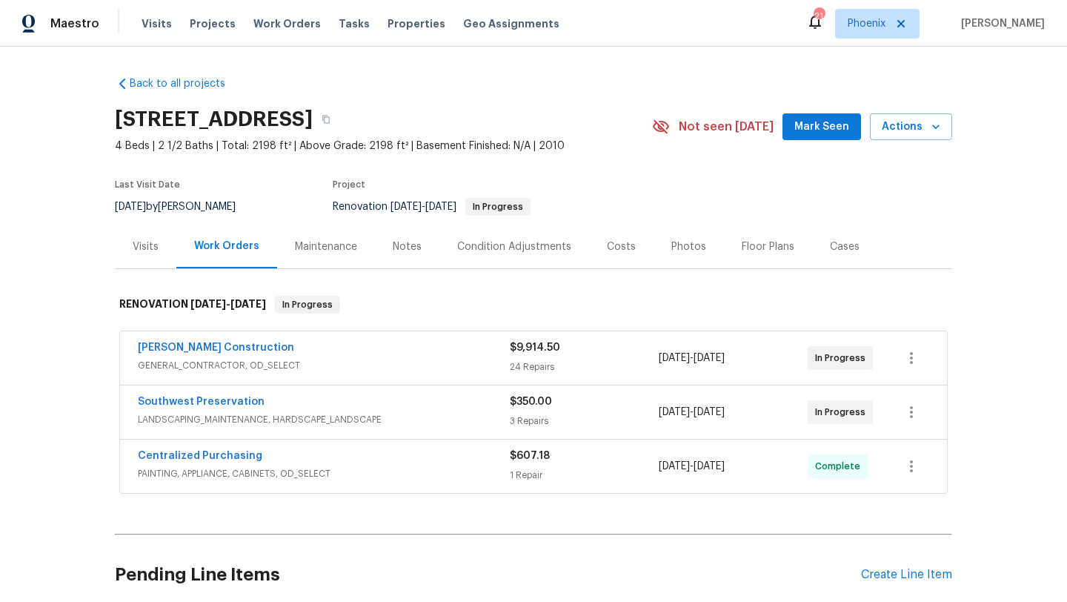
click at [219, 341] on span "[PERSON_NAME] Construction" at bounding box center [216, 347] width 156 height 15
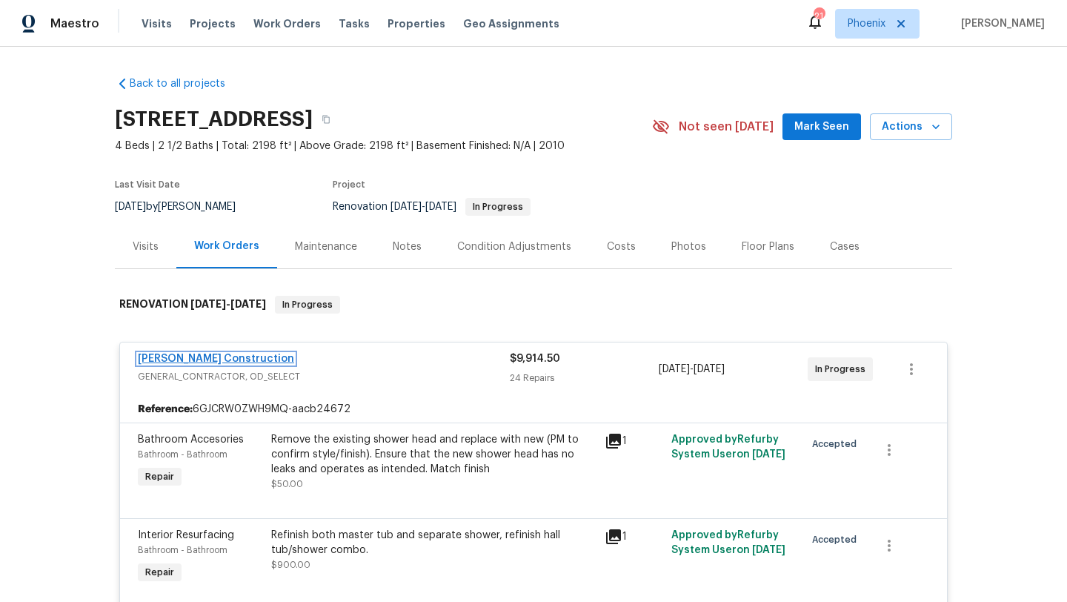
click at [192, 355] on link "[PERSON_NAME] Construction" at bounding box center [216, 358] width 156 height 10
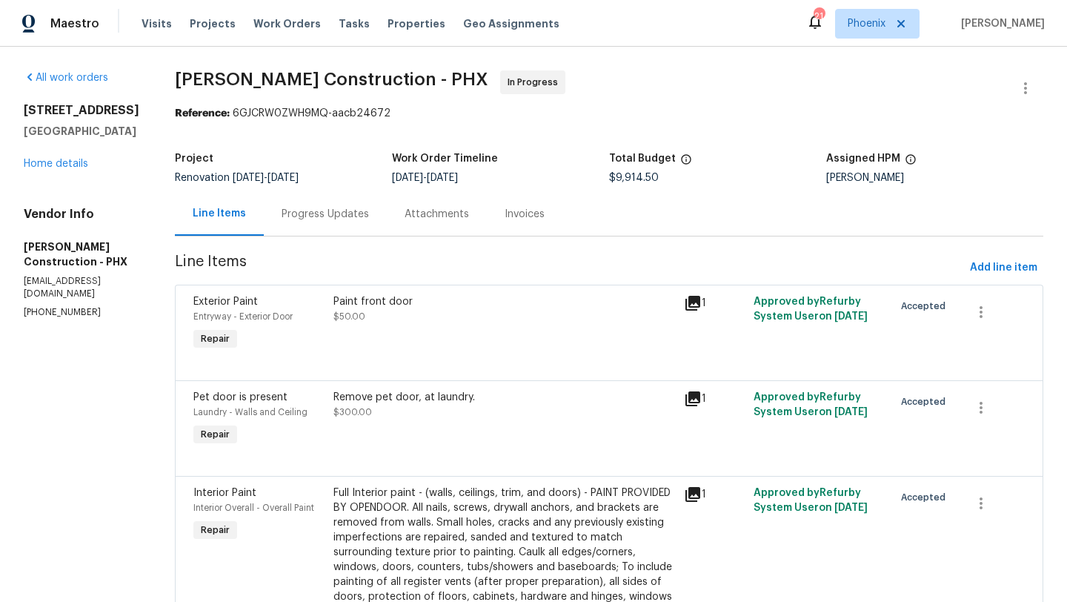
click at [350, 210] on div "Progress Updates" at bounding box center [325, 214] width 87 height 15
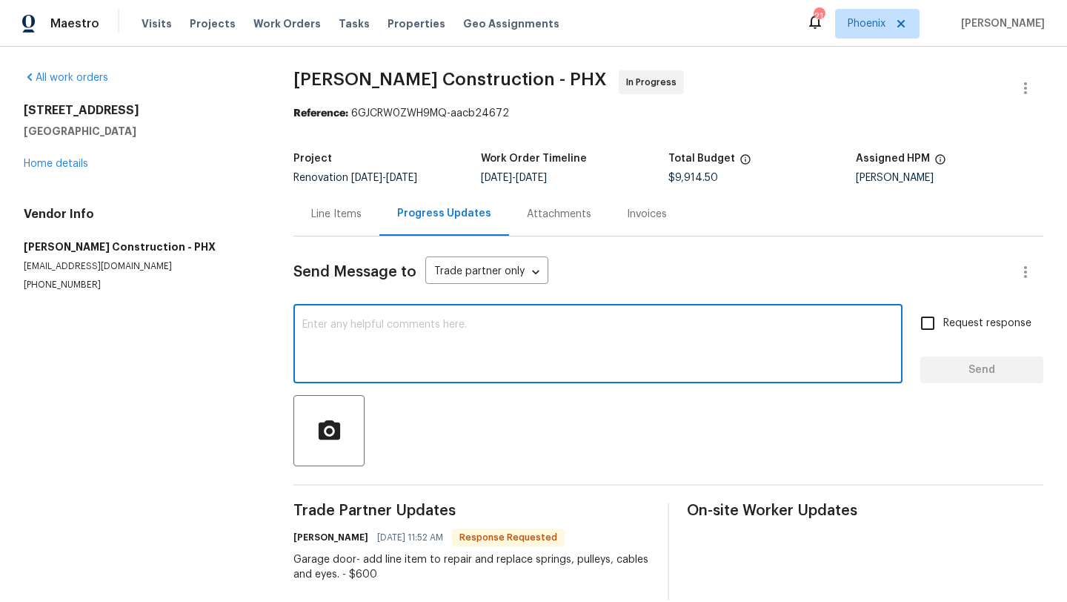
click at [369, 347] on textarea at bounding box center [597, 345] width 591 height 52
type textarea "Updated"
click at [993, 374] on span "Send" at bounding box center [981, 370] width 99 height 19
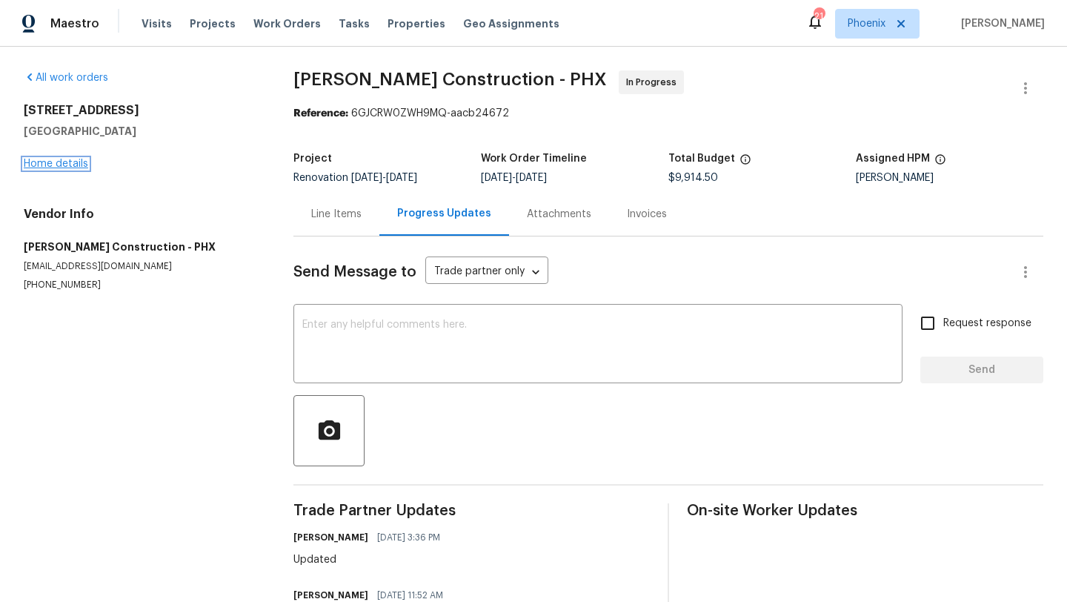
click at [74, 164] on link "Home details" at bounding box center [56, 164] width 64 height 10
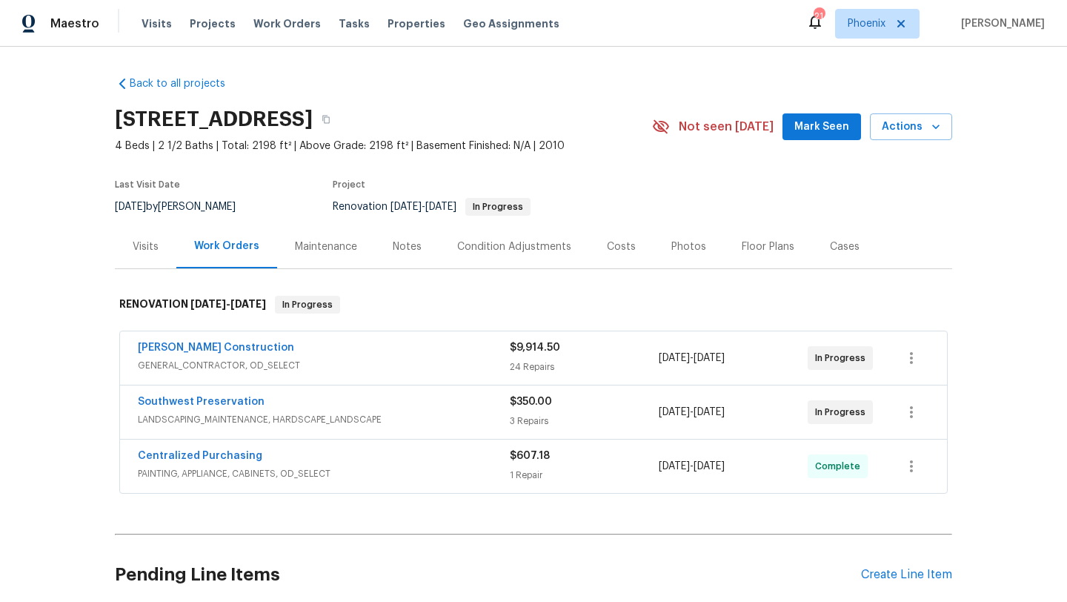
click at [622, 253] on div "Costs" at bounding box center [621, 246] width 29 height 15
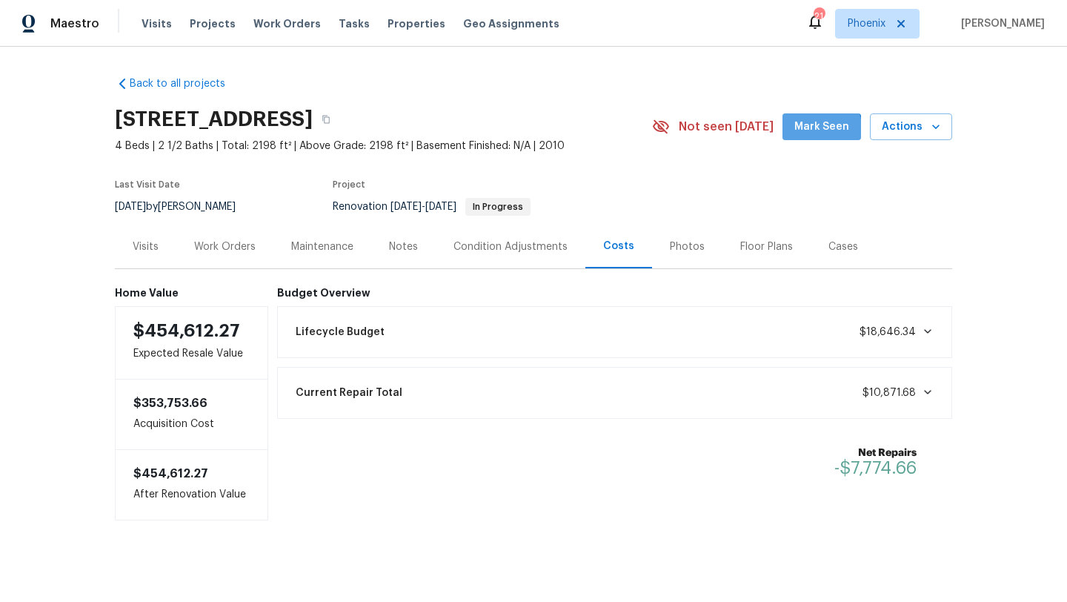
click at [813, 132] on span "Mark Seen" at bounding box center [821, 127] width 55 height 19
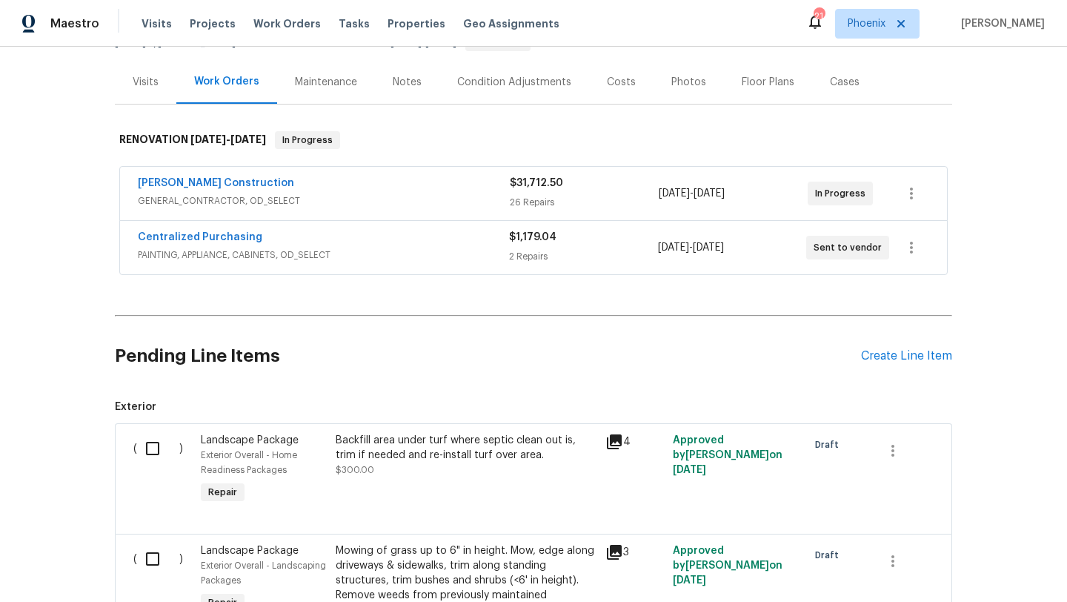
scroll to position [58, 0]
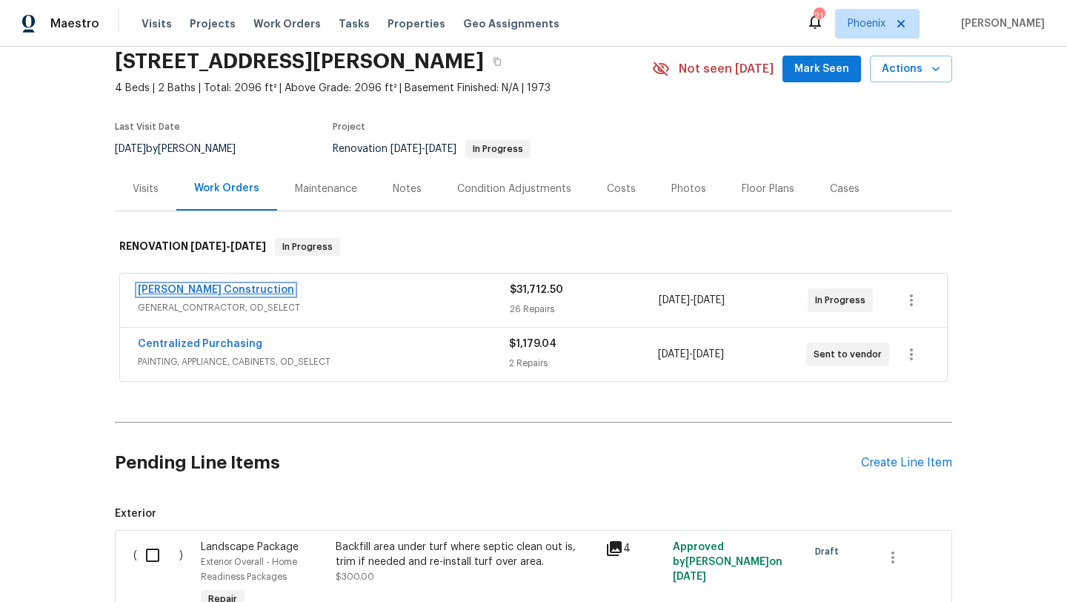
click at [222, 287] on link "[PERSON_NAME] Construction" at bounding box center [216, 289] width 156 height 10
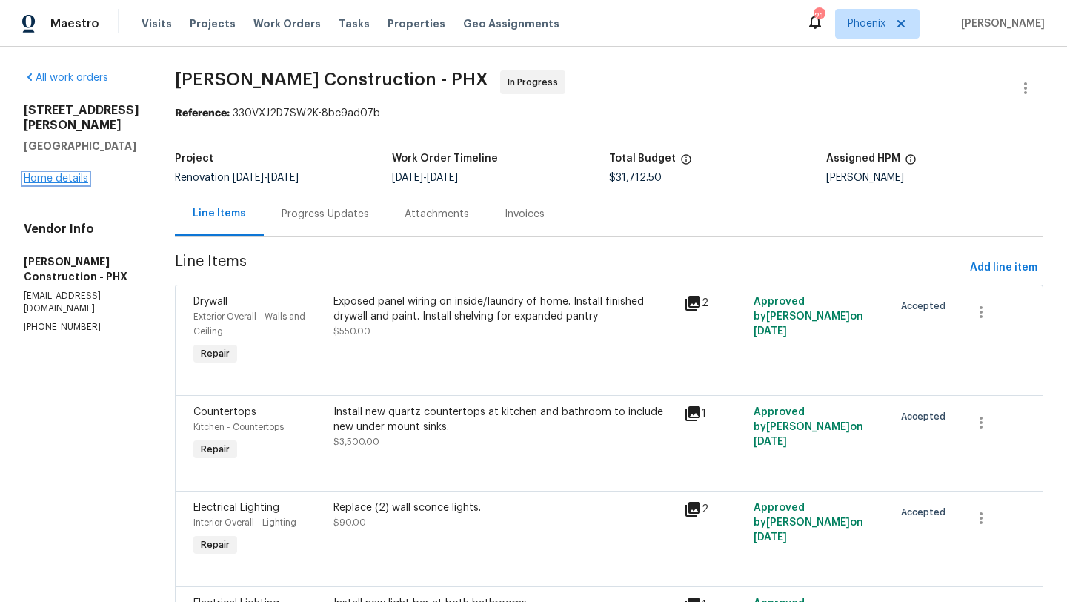
click at [83, 173] on link "Home details" at bounding box center [56, 178] width 64 height 10
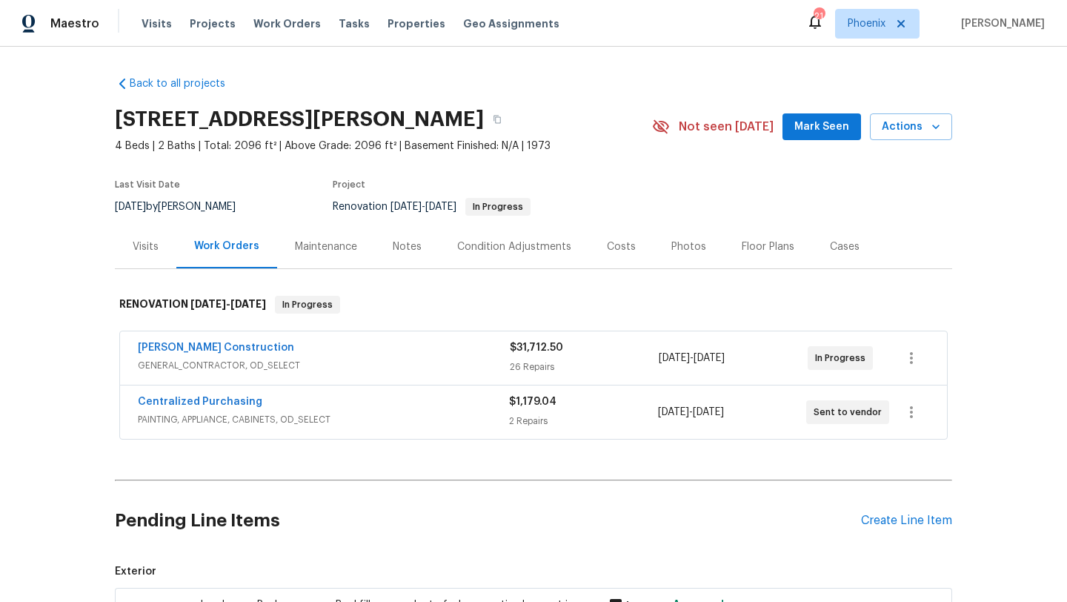
click at [619, 245] on div "Costs" at bounding box center [621, 246] width 29 height 15
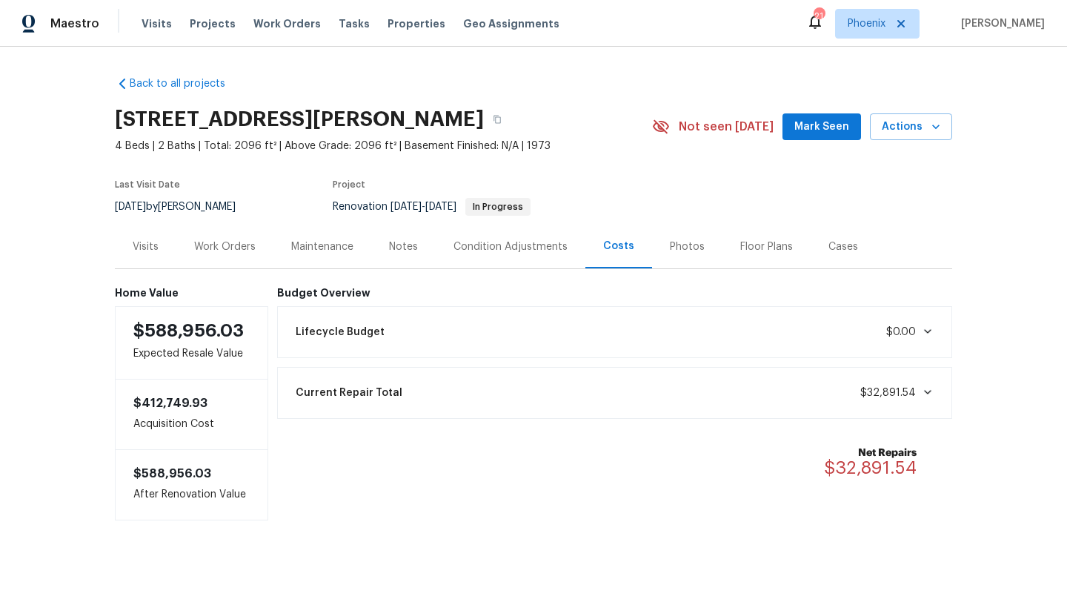
click at [406, 248] on div "Notes" at bounding box center [403, 246] width 29 height 15
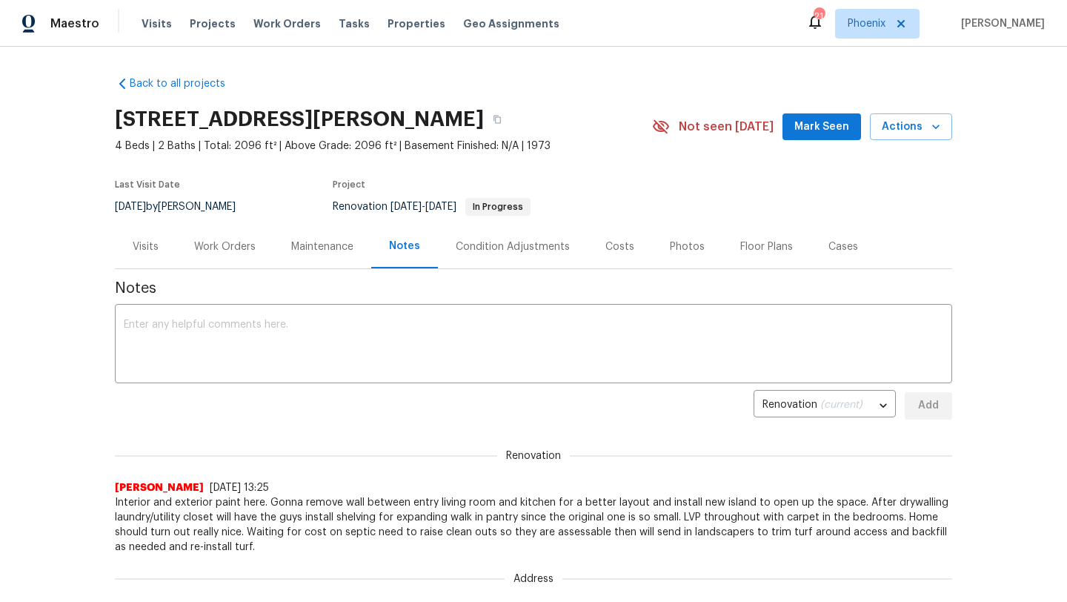
click at [613, 252] on div "Costs" at bounding box center [619, 246] width 29 height 15
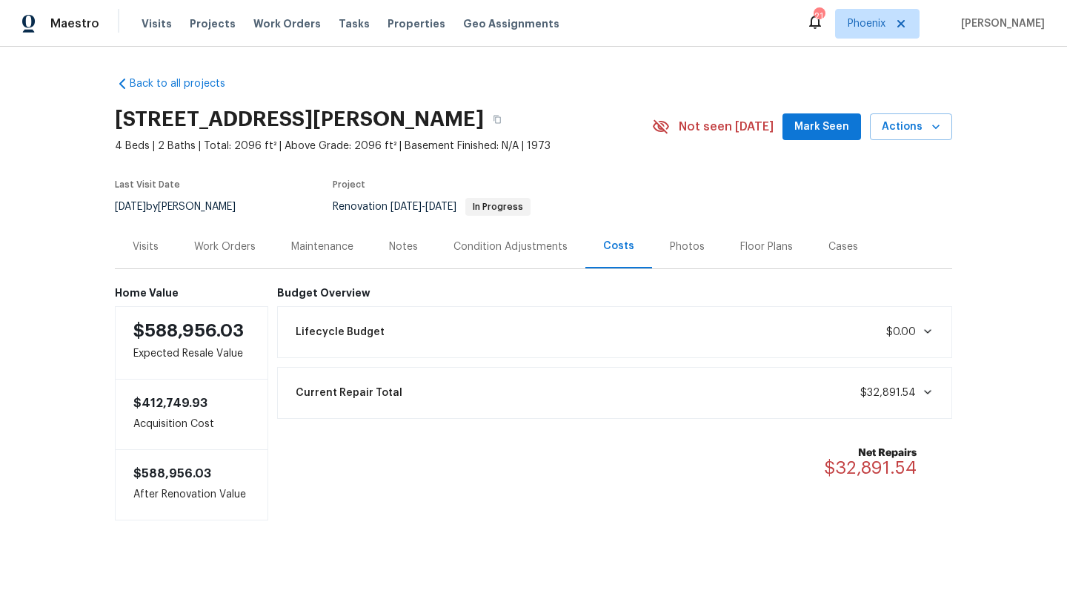
click at [226, 253] on div "Work Orders" at bounding box center [224, 246] width 61 height 15
